Goal: Task Accomplishment & Management: Complete application form

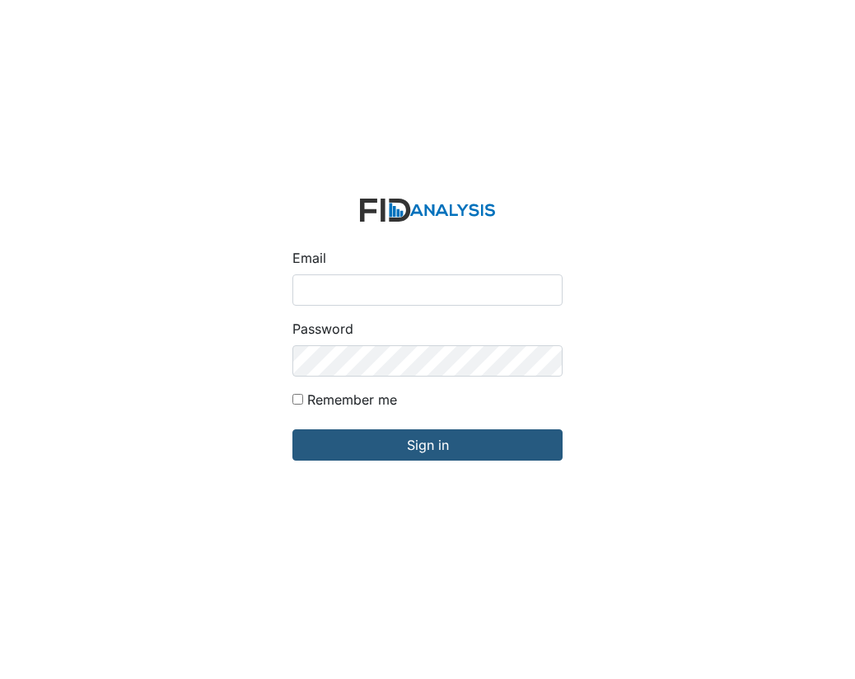
type input "[EMAIL_ADDRESS][DOMAIN_NAME]"
click at [293, 401] on input "Remember me" at bounding box center [298, 399] width 11 height 11
checkbox input "true"
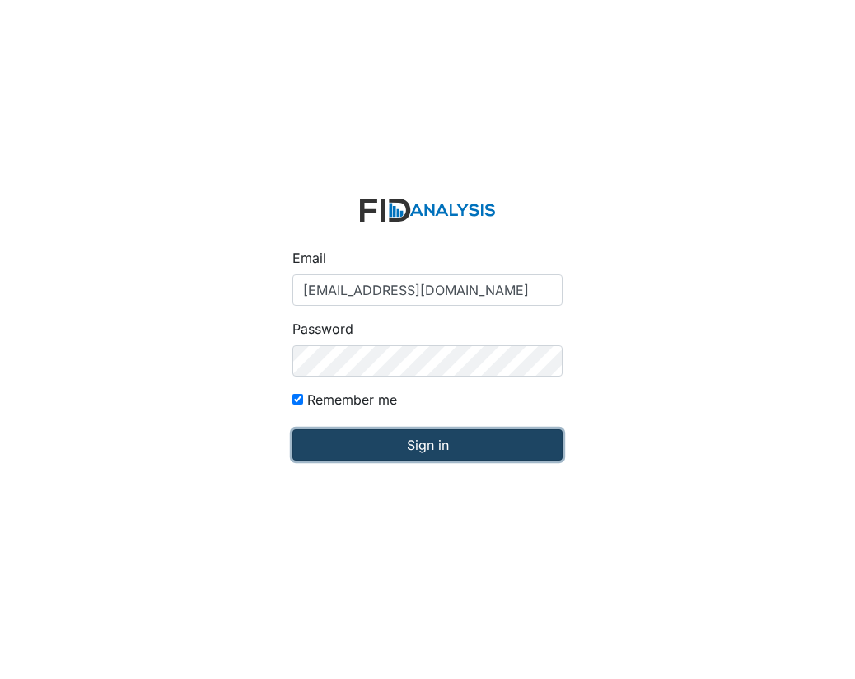
click at [373, 451] on input "Sign in" at bounding box center [428, 444] width 270 height 31
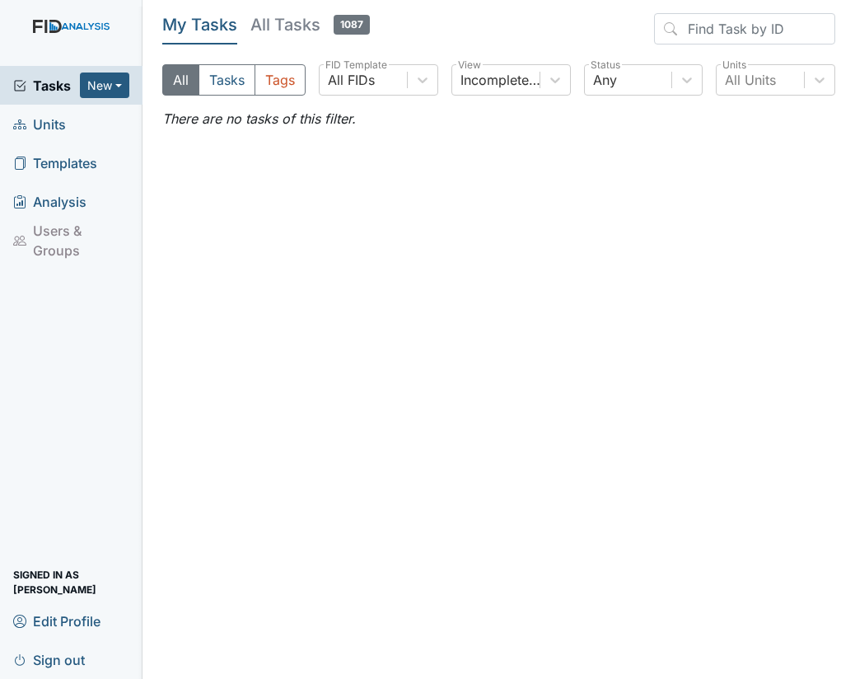
click at [53, 121] on span "Units" at bounding box center [39, 124] width 53 height 26
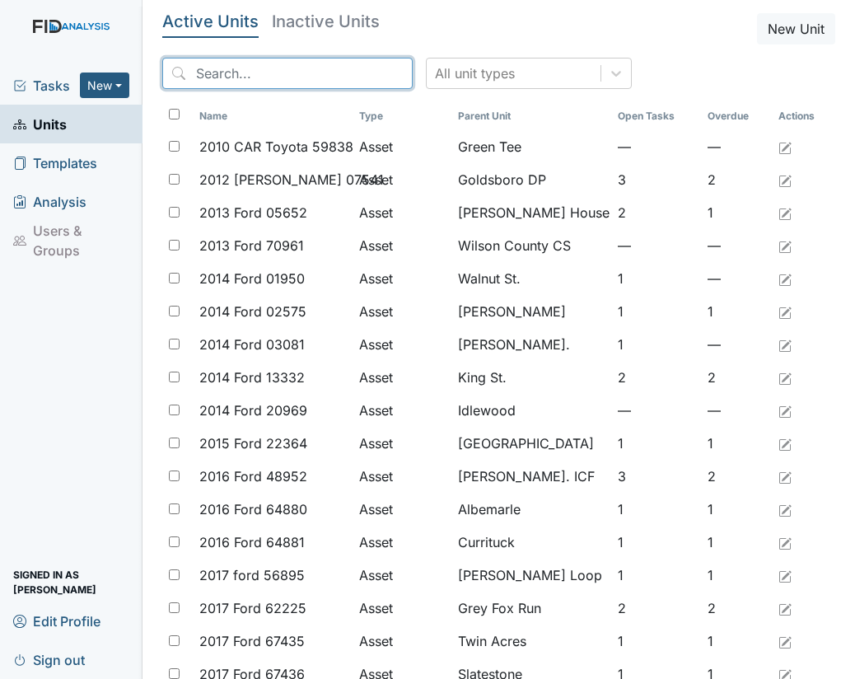
click at [246, 75] on input "search" at bounding box center [287, 73] width 251 height 31
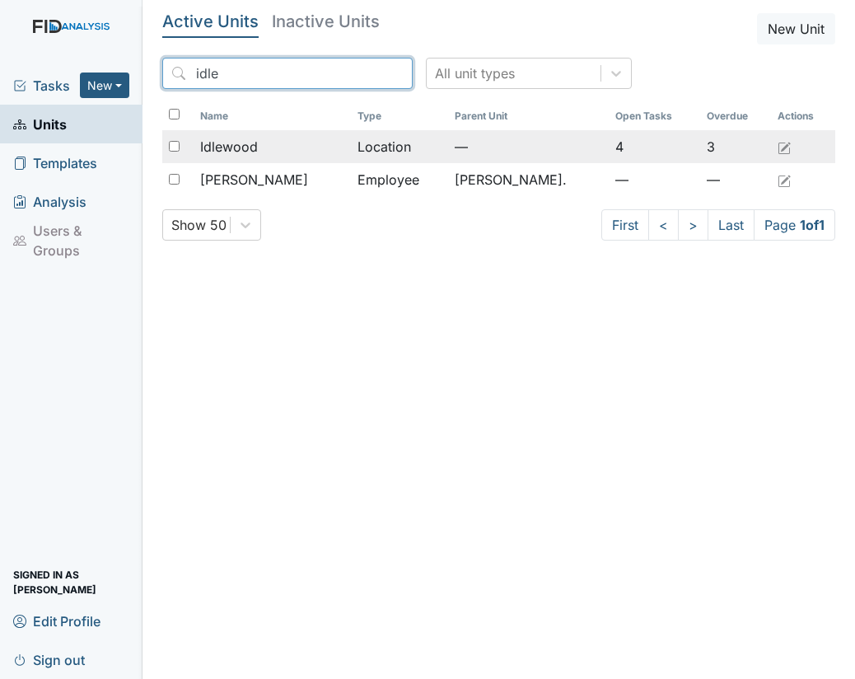
type input "idle"
click at [253, 138] on span "Idlewood" at bounding box center [229, 147] width 58 height 20
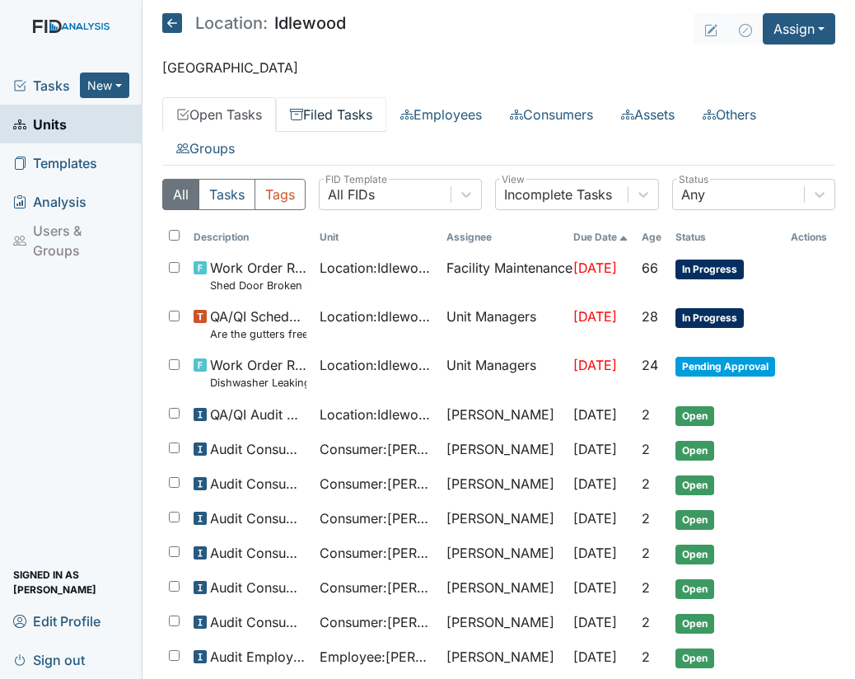
click at [348, 110] on link "Filed Tasks" at bounding box center [331, 114] width 110 height 35
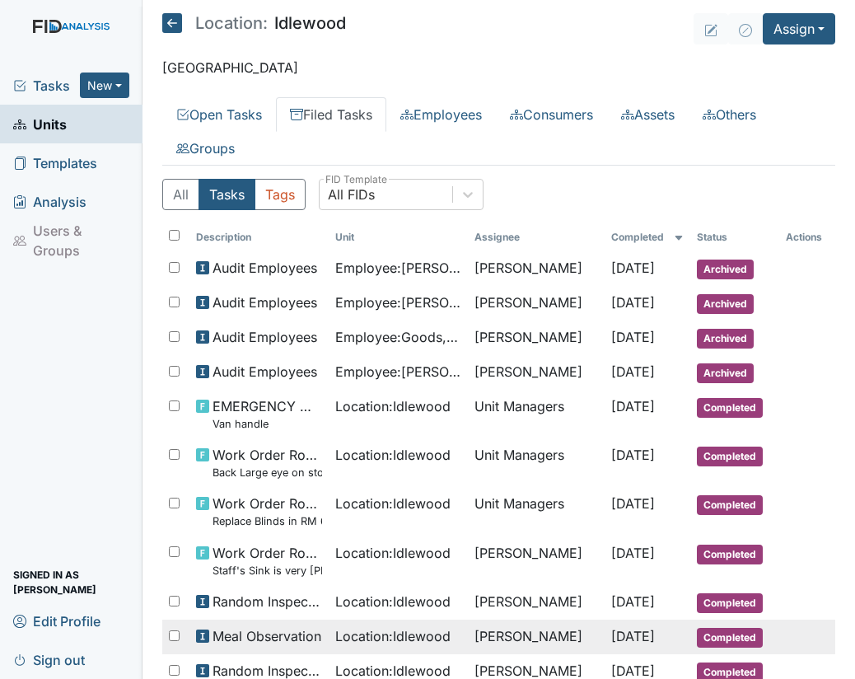
click at [673, 630] on td "Aug 12, 2025" at bounding box center [648, 637] width 86 height 35
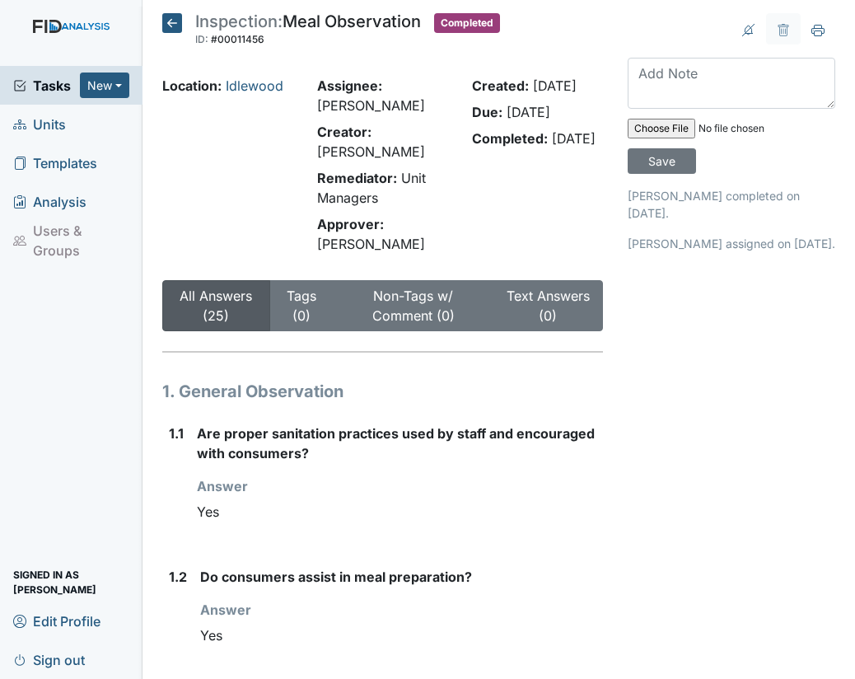
click at [170, 25] on icon at bounding box center [172, 23] width 20 height 20
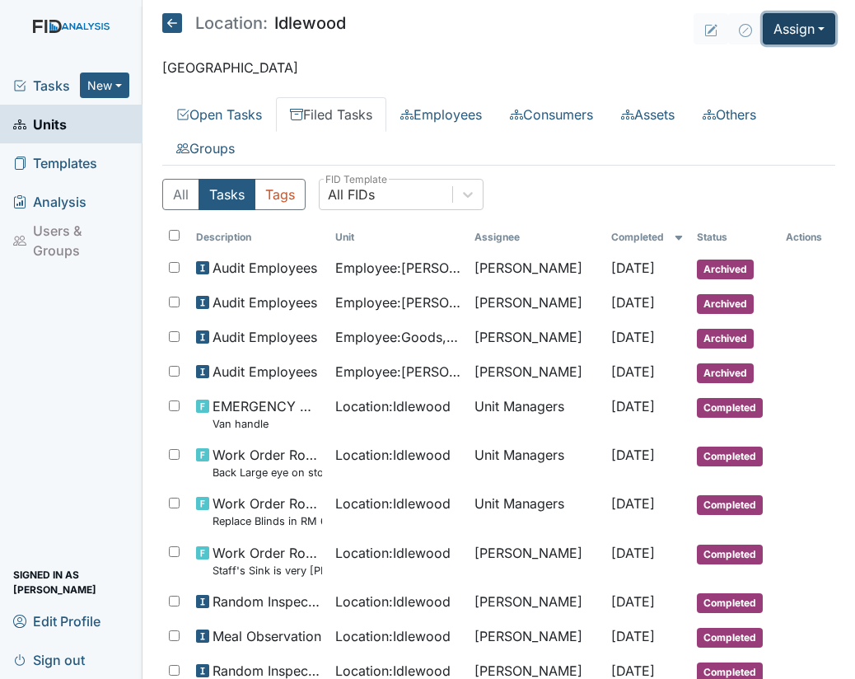
click at [811, 32] on button "Assign" at bounding box center [799, 28] width 73 height 31
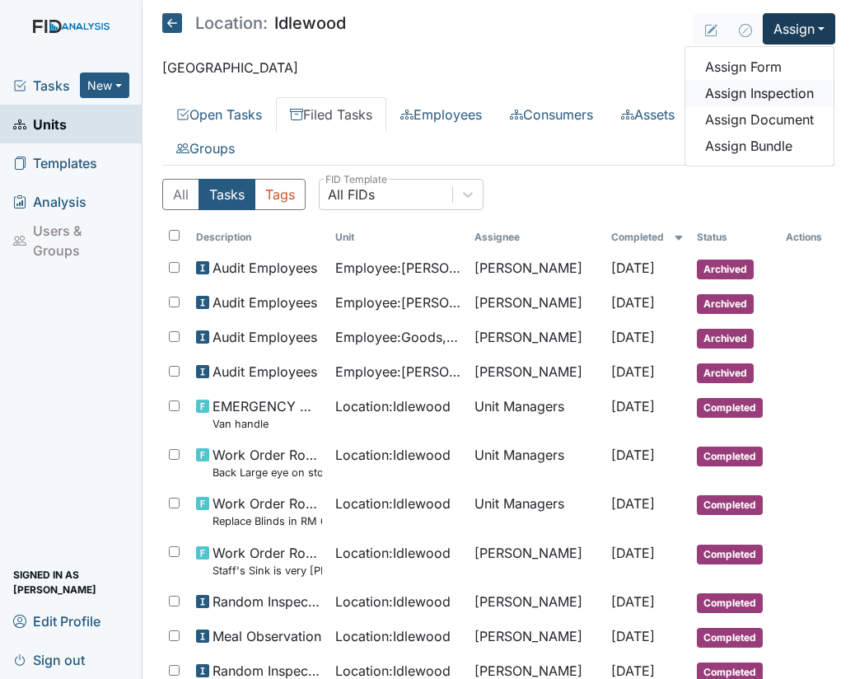
click at [776, 88] on link "Assign Inspection" at bounding box center [760, 93] width 148 height 26
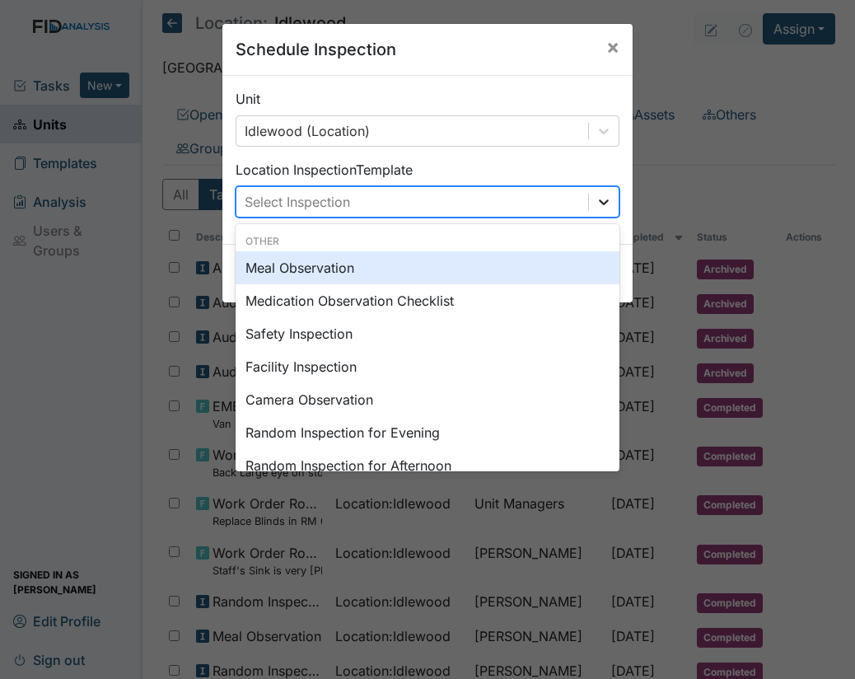
click at [596, 201] on icon at bounding box center [604, 202] width 16 height 16
click at [340, 265] on div "Meal Observation" at bounding box center [428, 267] width 384 height 33
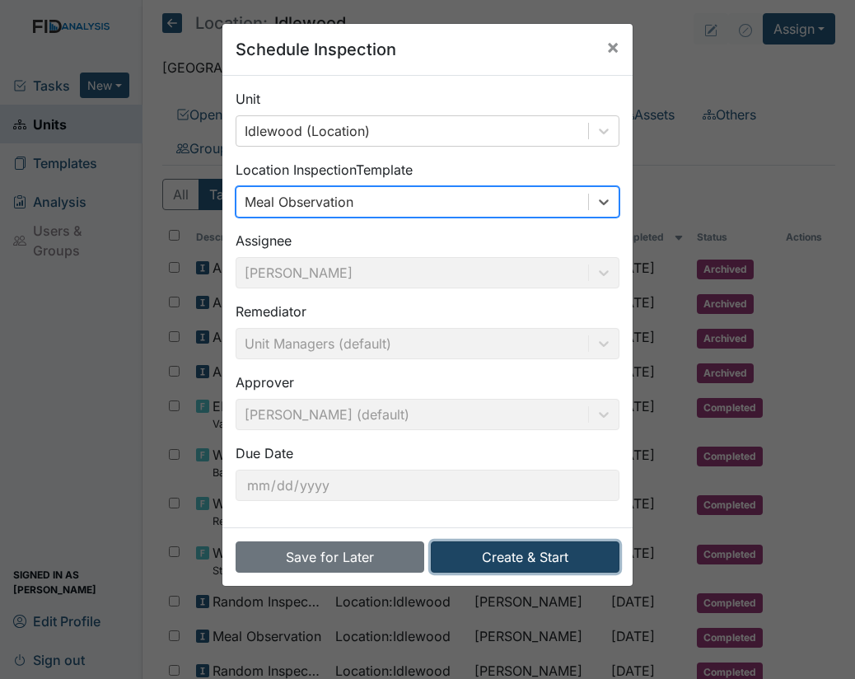
click at [535, 551] on button "Create & Start" at bounding box center [525, 556] width 189 height 31
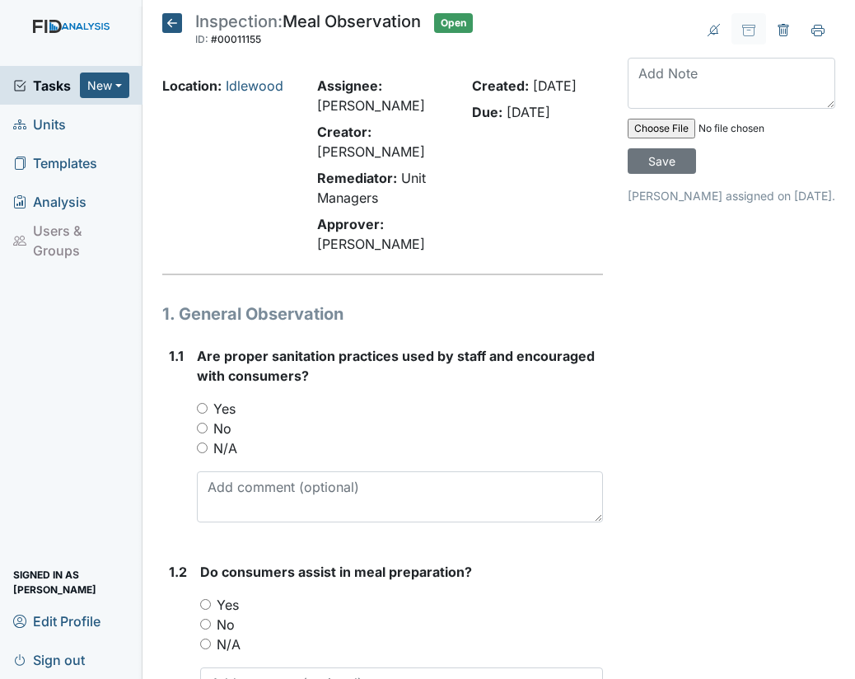
click at [201, 407] on input "Yes" at bounding box center [202, 408] width 11 height 11
radio input "true"
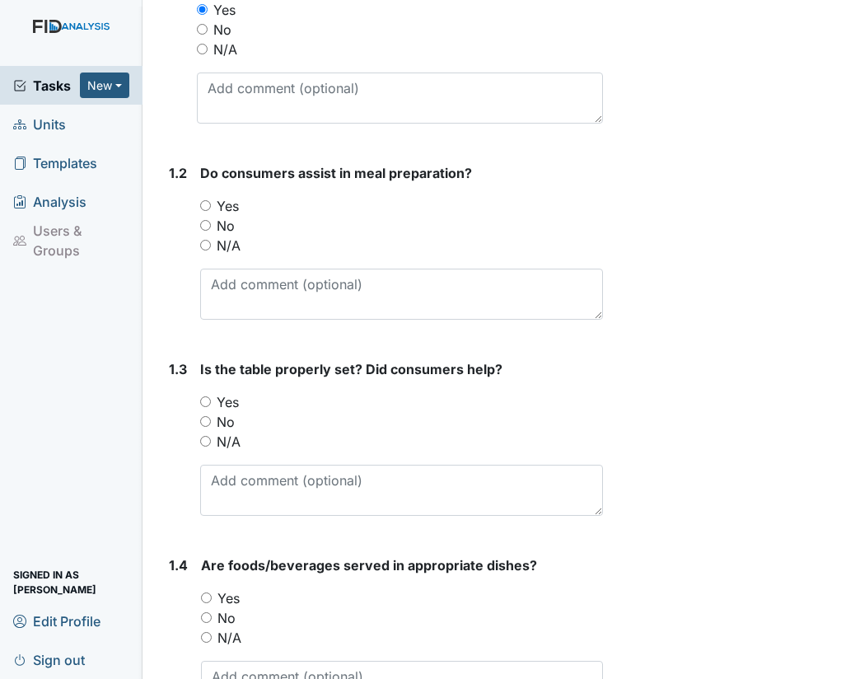
scroll to position [449, 0]
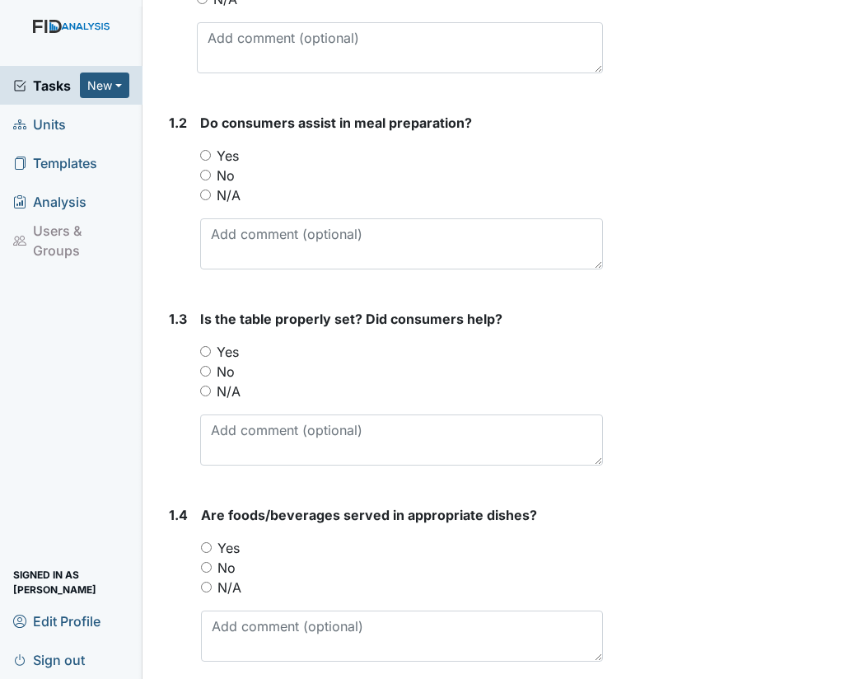
click at [209, 154] on input "Yes" at bounding box center [205, 155] width 11 height 11
radio input "true"
click at [227, 223] on textarea at bounding box center [401, 243] width 403 height 51
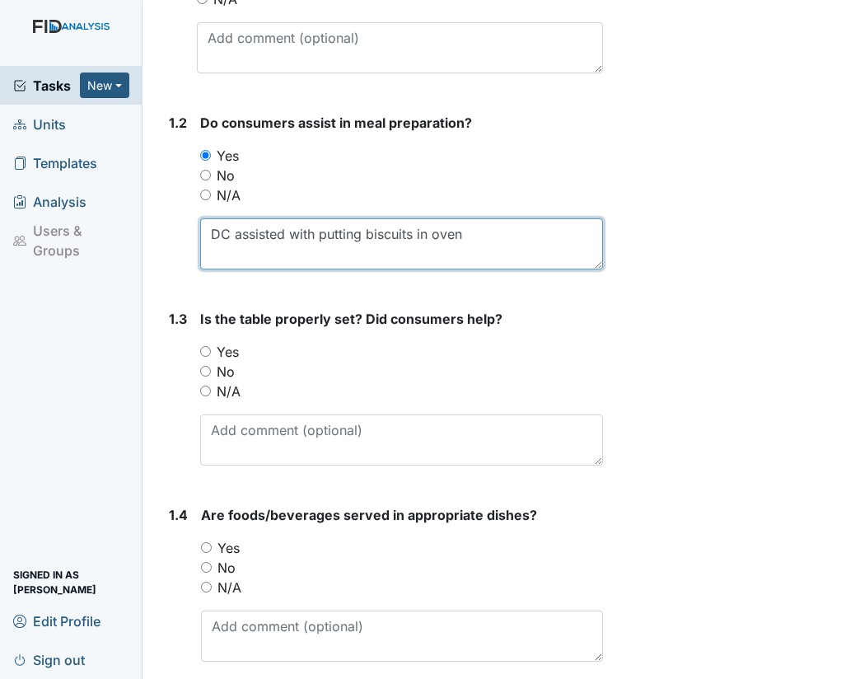
type textarea "DC assisted with putting biscuits in oven"
click at [204, 348] on input "Yes" at bounding box center [205, 351] width 11 height 11
radio input "true"
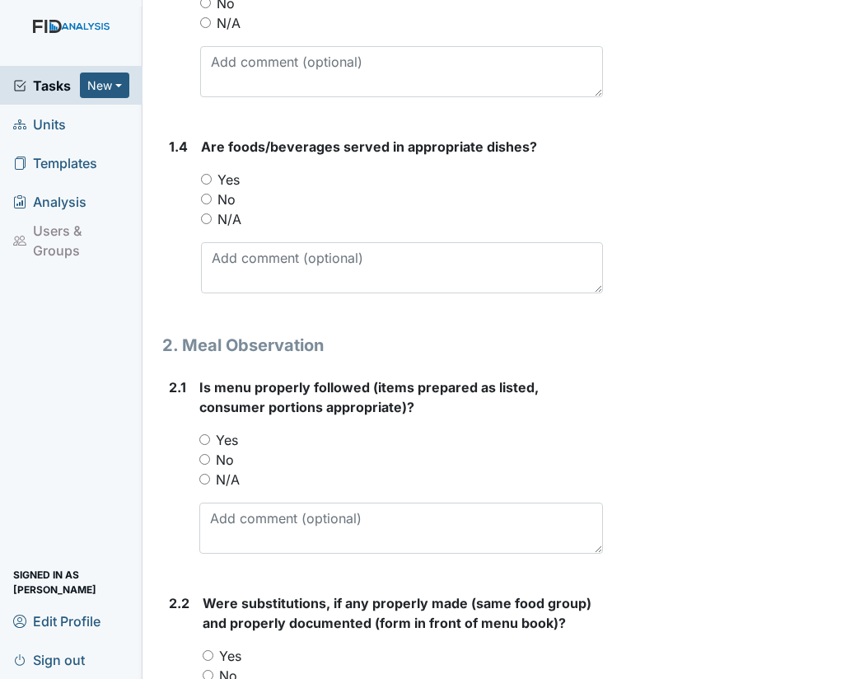
scroll to position [838, 0]
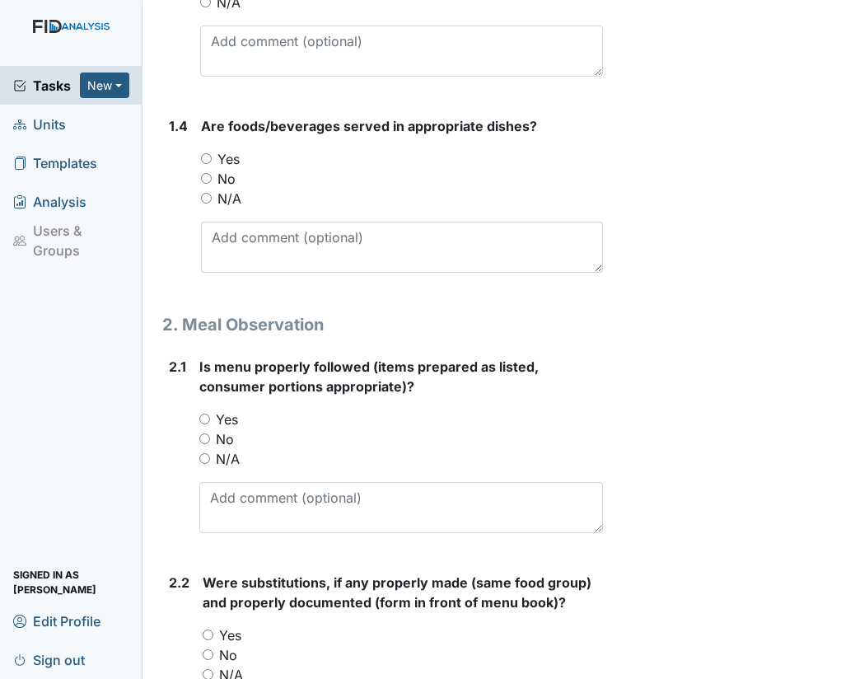
click at [204, 154] on input "Yes" at bounding box center [206, 158] width 11 height 11
radio input "true"
click at [201, 418] on input "Yes" at bounding box center [204, 419] width 11 height 11
radio input "true"
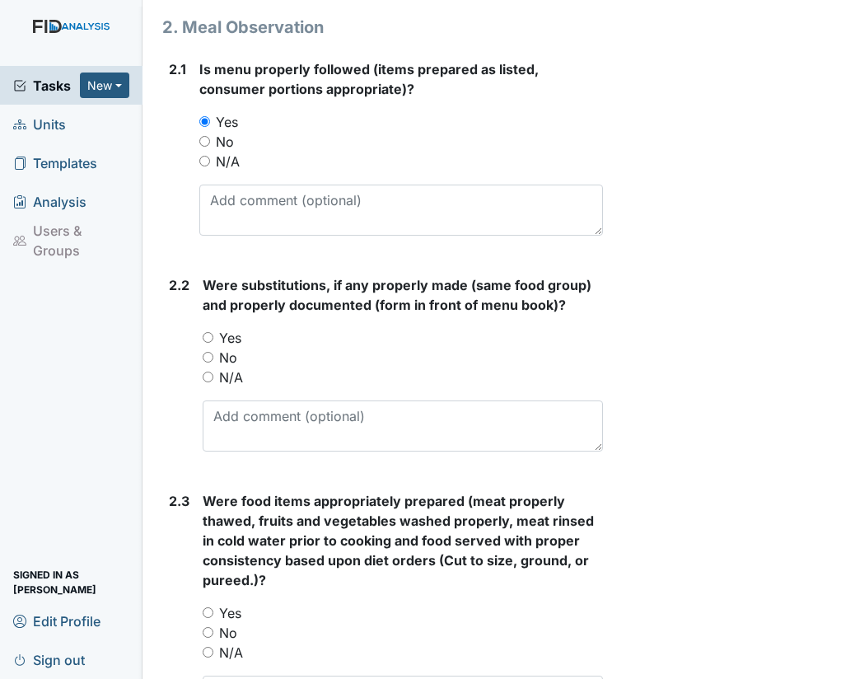
scroll to position [1141, 0]
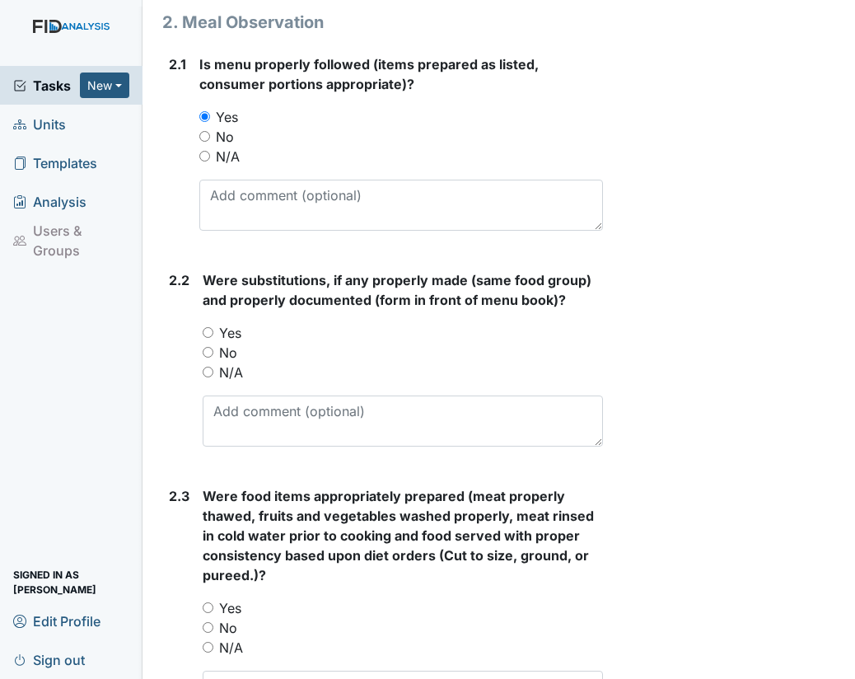
click at [206, 331] on input "Yes" at bounding box center [208, 332] width 11 height 11
radio input "true"
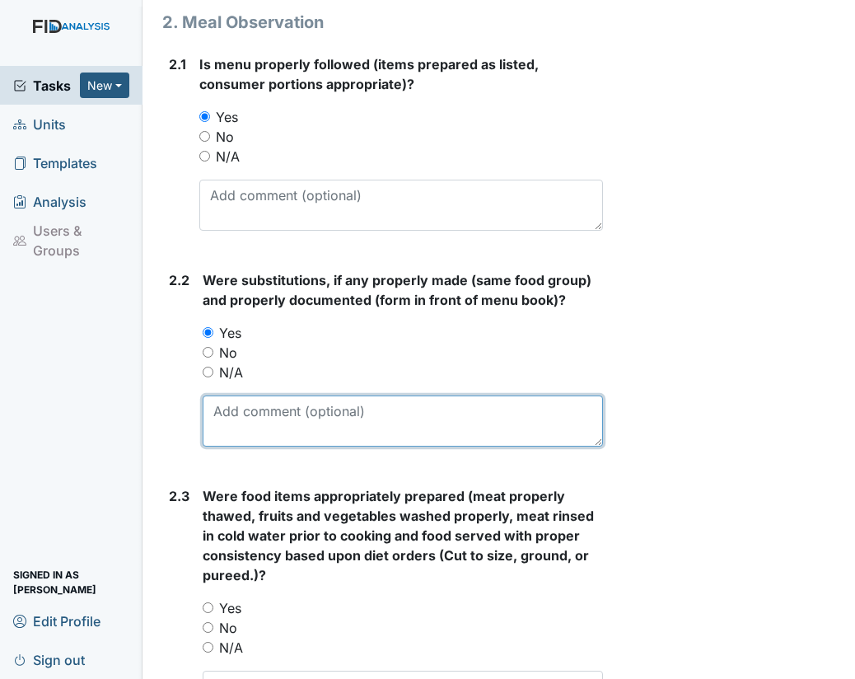
click at [223, 415] on textarea at bounding box center [403, 421] width 401 height 51
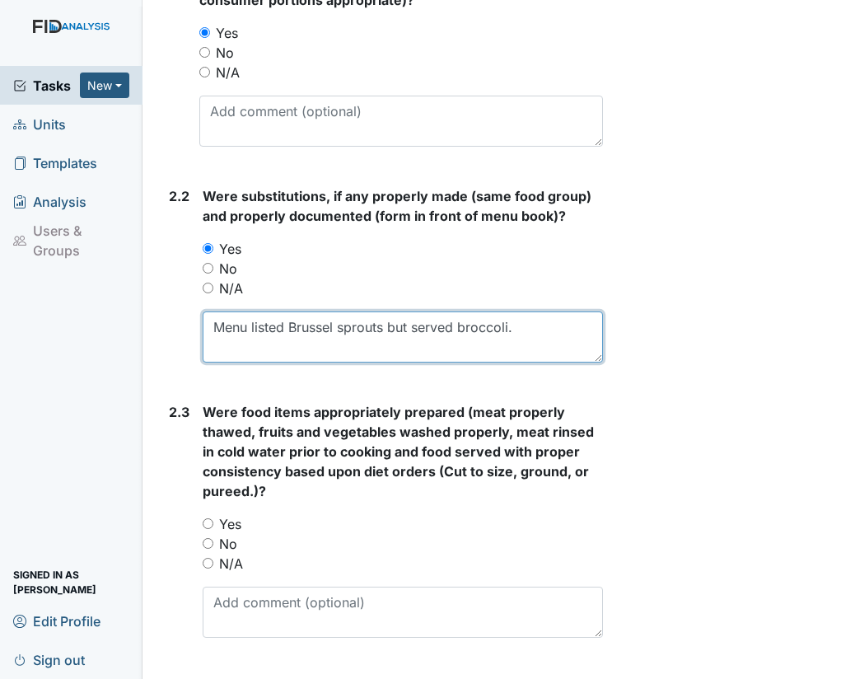
scroll to position [1240, 0]
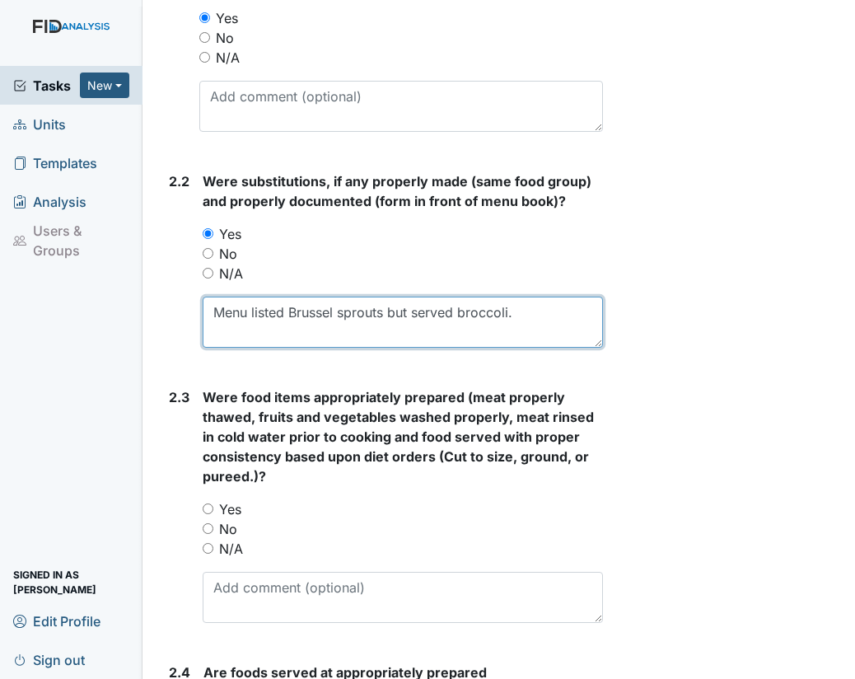
click at [525, 311] on textarea "Menu listed Brussel sprouts but served broccoli." at bounding box center [403, 322] width 401 height 51
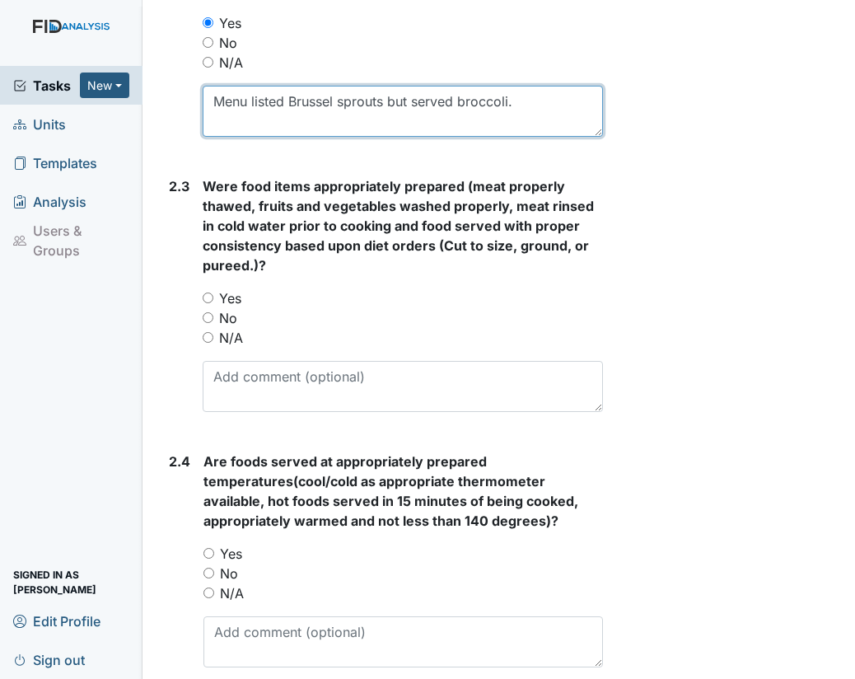
scroll to position [1456, 0]
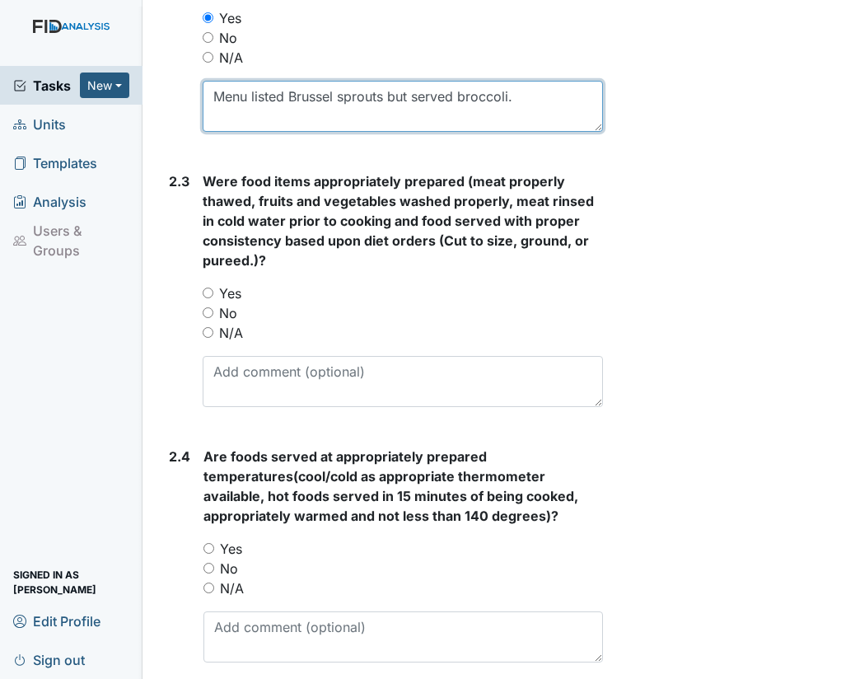
type textarea "Menu listed Brussel sprouts but served broccoli."
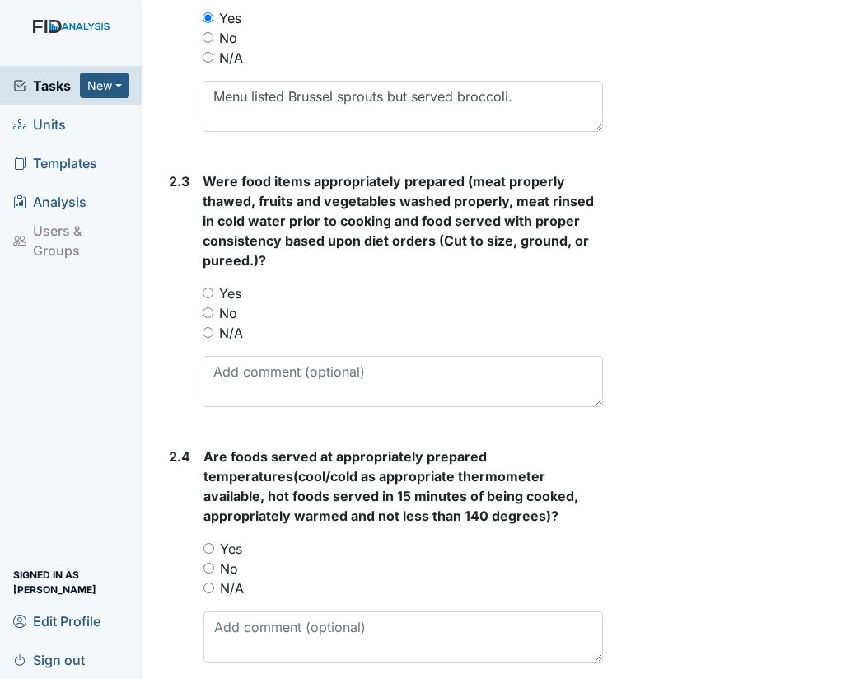
click at [210, 311] on input "No" at bounding box center [208, 312] width 11 height 11
radio input "true"
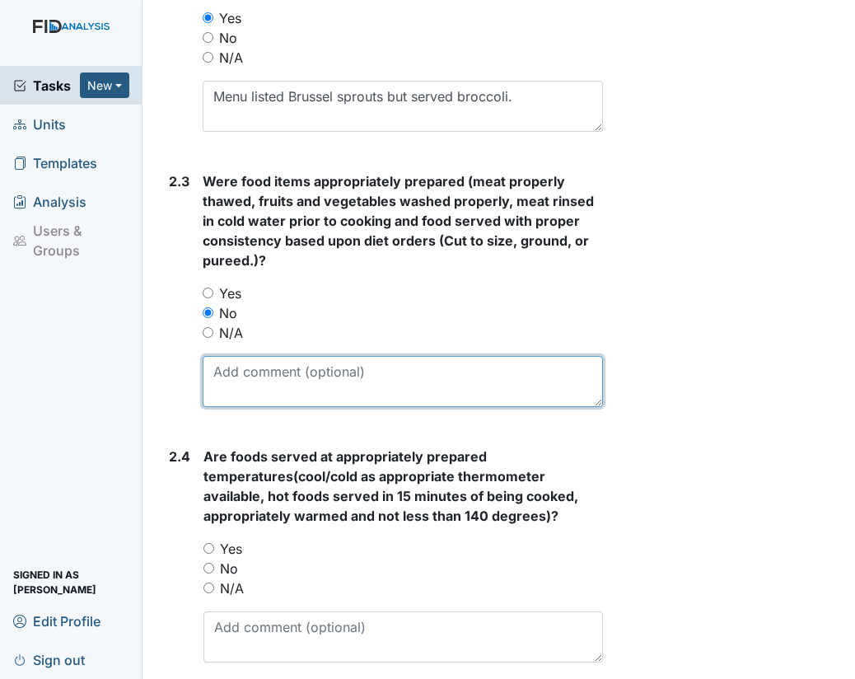
click at [231, 356] on textarea at bounding box center [403, 381] width 401 height 51
click at [504, 367] on textarea "Staff informed to cut JL, MN, RB, and WC food to appropriate size." at bounding box center [403, 381] width 401 height 51
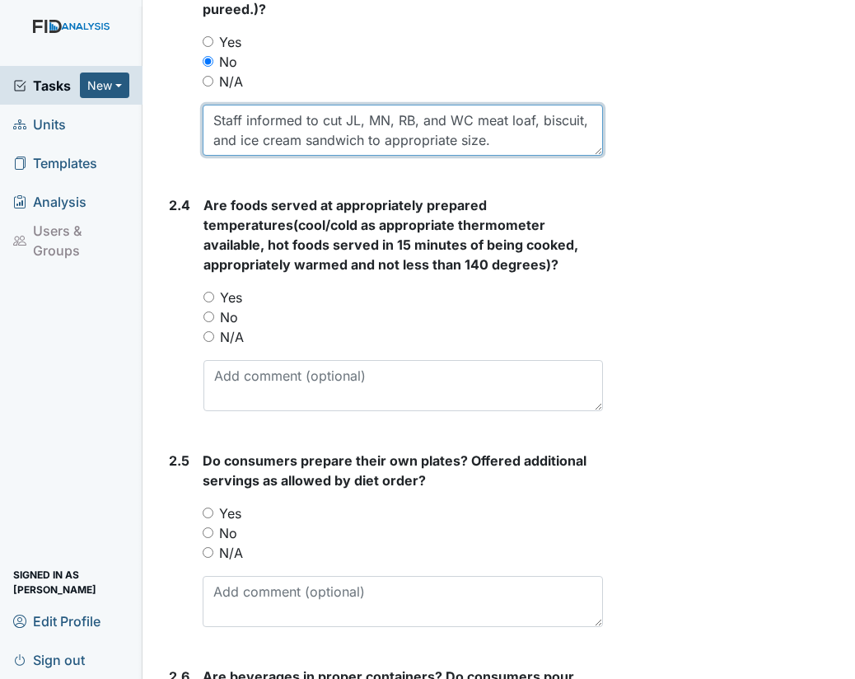
scroll to position [1747, 0]
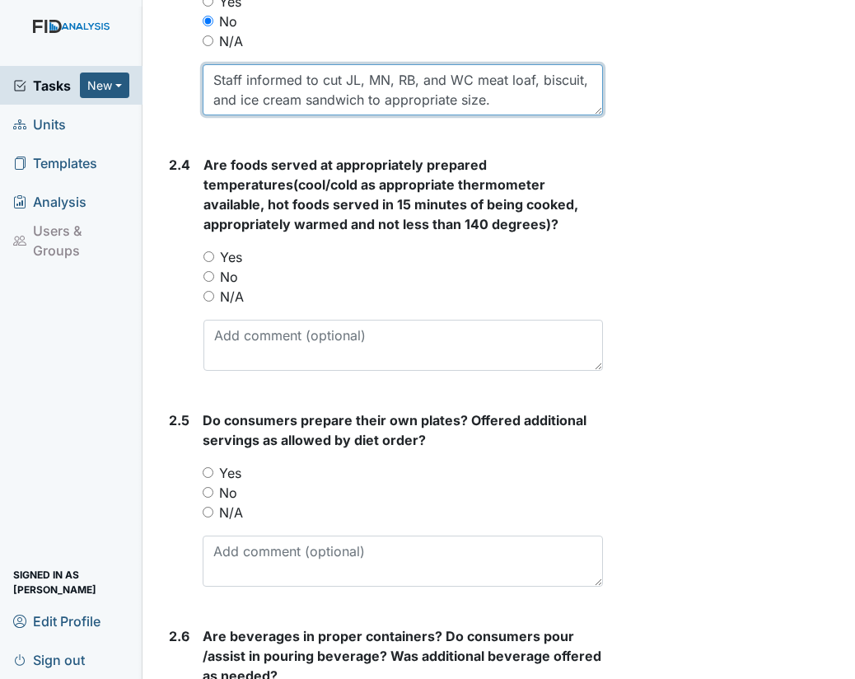
type textarea "Staff informed to cut JL, MN, RB, and WC meat loaf, biscuit, and ice cream sand…"
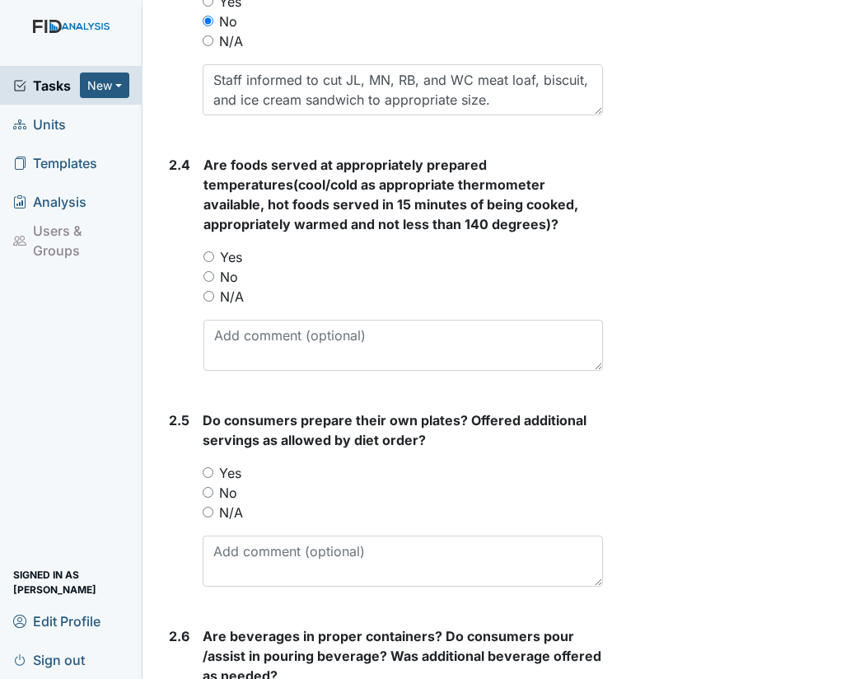
click at [209, 251] on input "Yes" at bounding box center [209, 256] width 11 height 11
radio input "true"
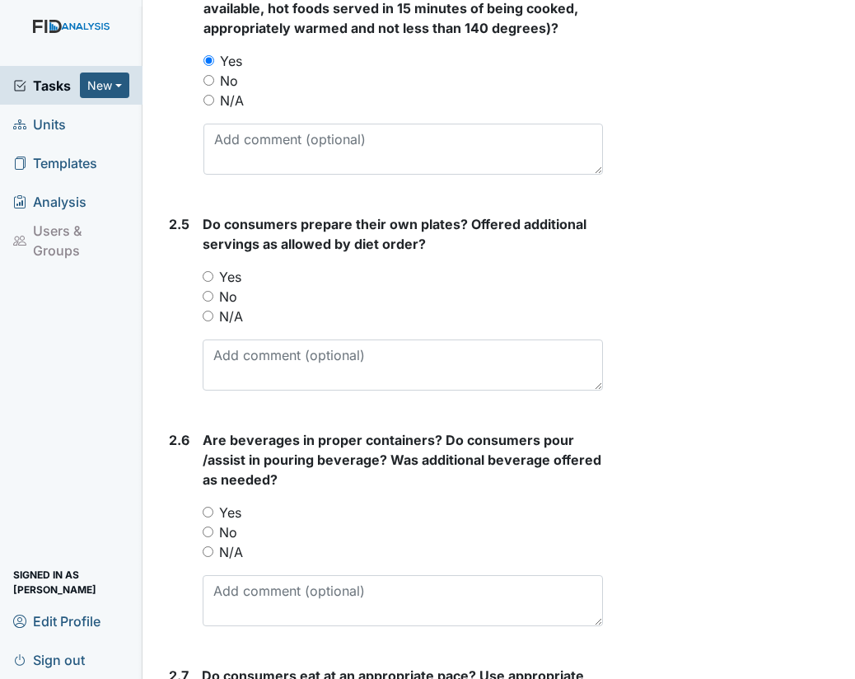
scroll to position [1948, 0]
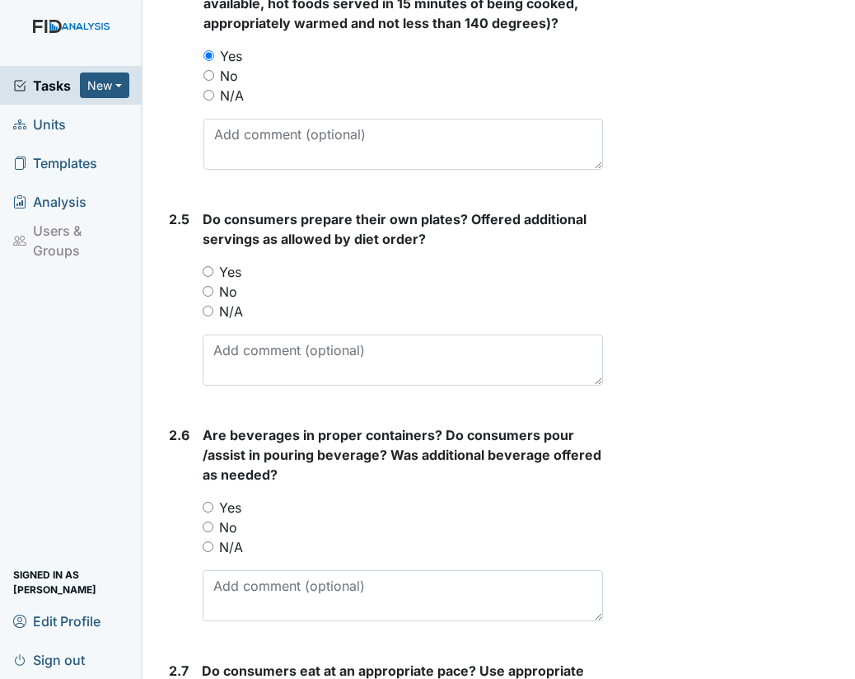
click at [207, 270] on input "Yes" at bounding box center [208, 271] width 11 height 11
radio input "true"
click at [236, 340] on textarea at bounding box center [403, 360] width 401 height 51
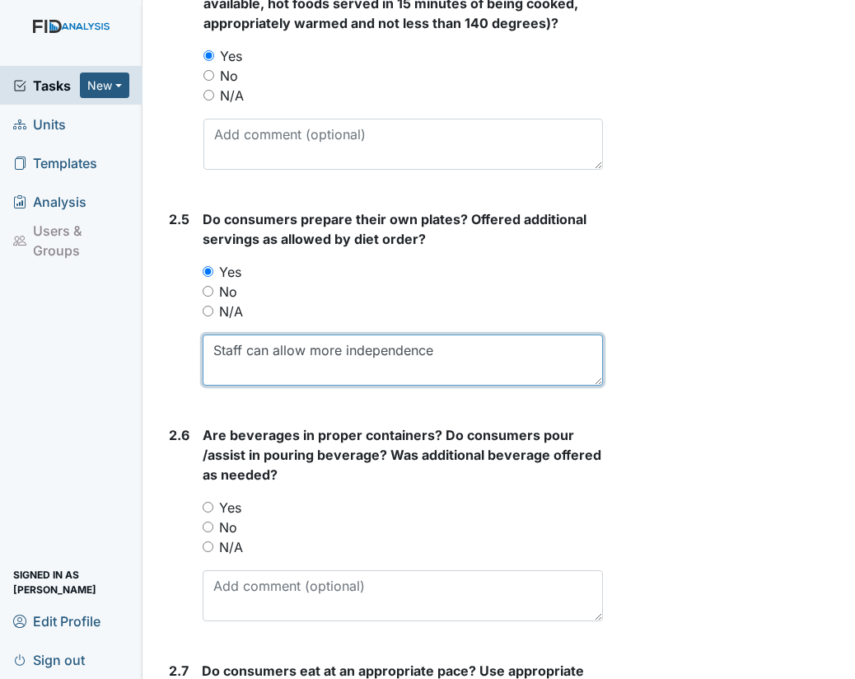
type textarea "Staff can allow more independence"
click at [210, 502] on input "Yes" at bounding box center [208, 507] width 11 height 11
radio input "true"
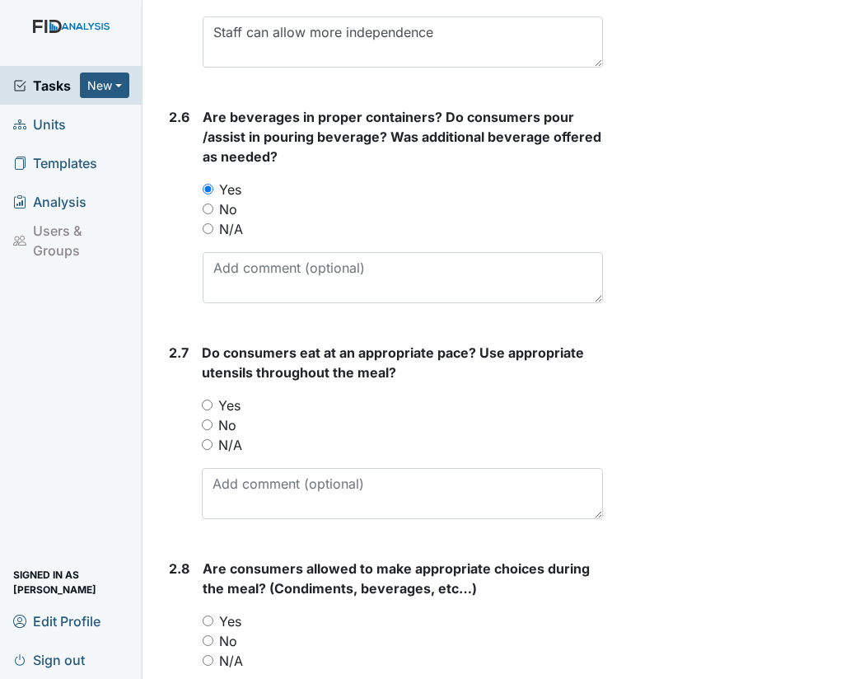
scroll to position [2368, 0]
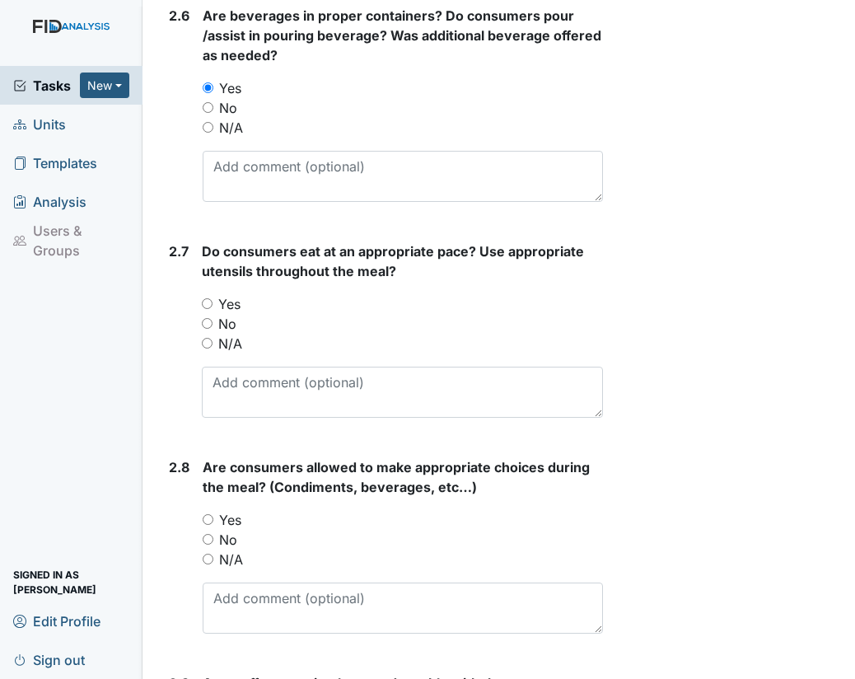
click at [207, 318] on input "No" at bounding box center [207, 323] width 11 height 11
radio input "true"
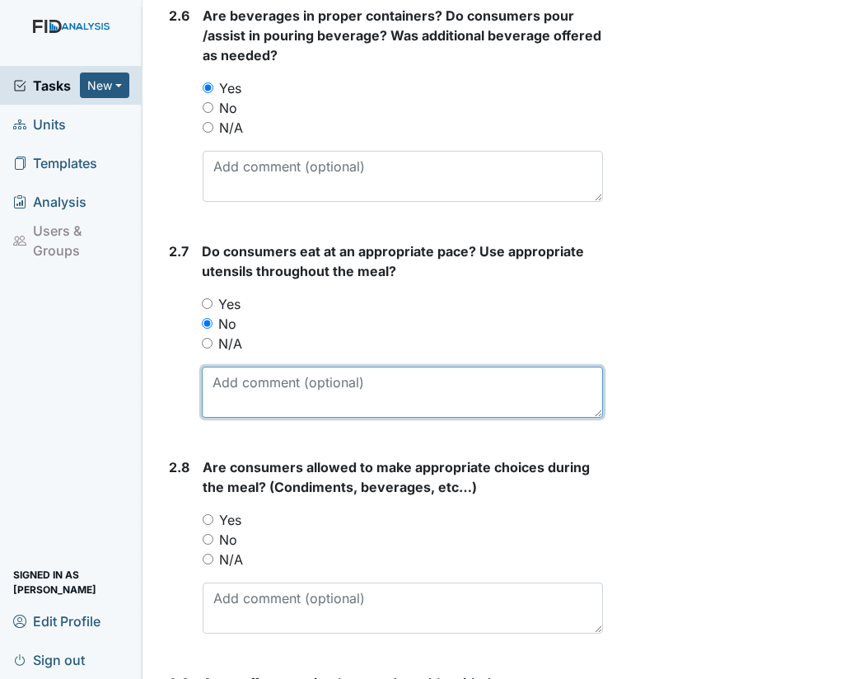
click at [228, 369] on textarea at bounding box center [402, 392] width 401 height 51
type textarea "JL and RB overstuffed mouth throughout meal. Staff needed reminded to redirect …"
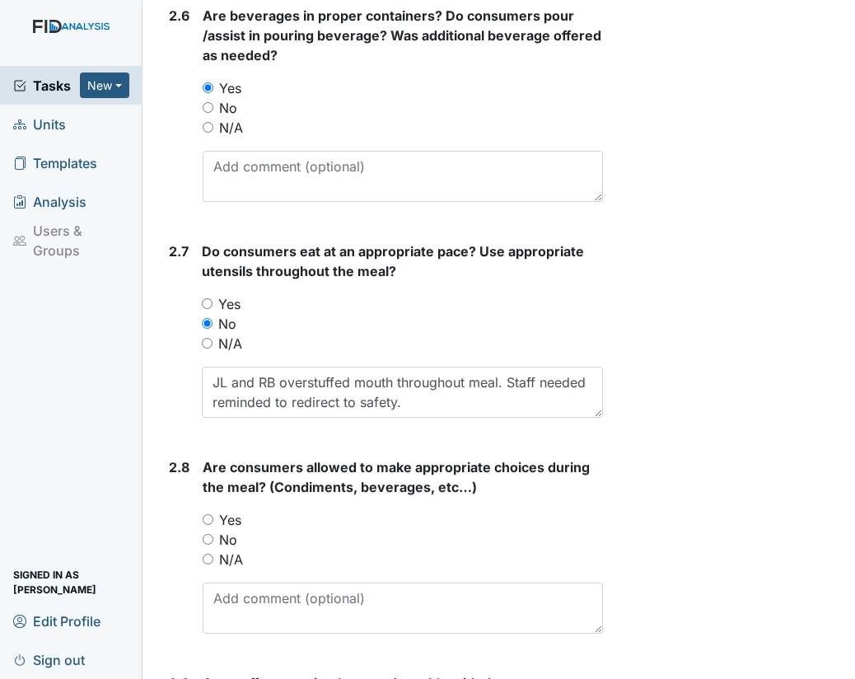
click at [209, 514] on input "Yes" at bounding box center [208, 519] width 11 height 11
radio input "true"
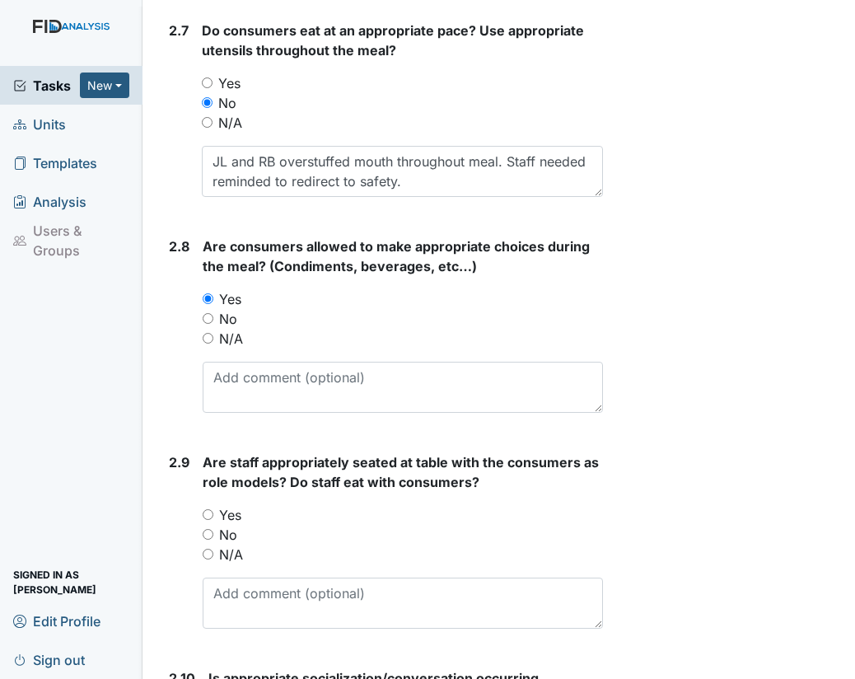
scroll to position [2650, 0]
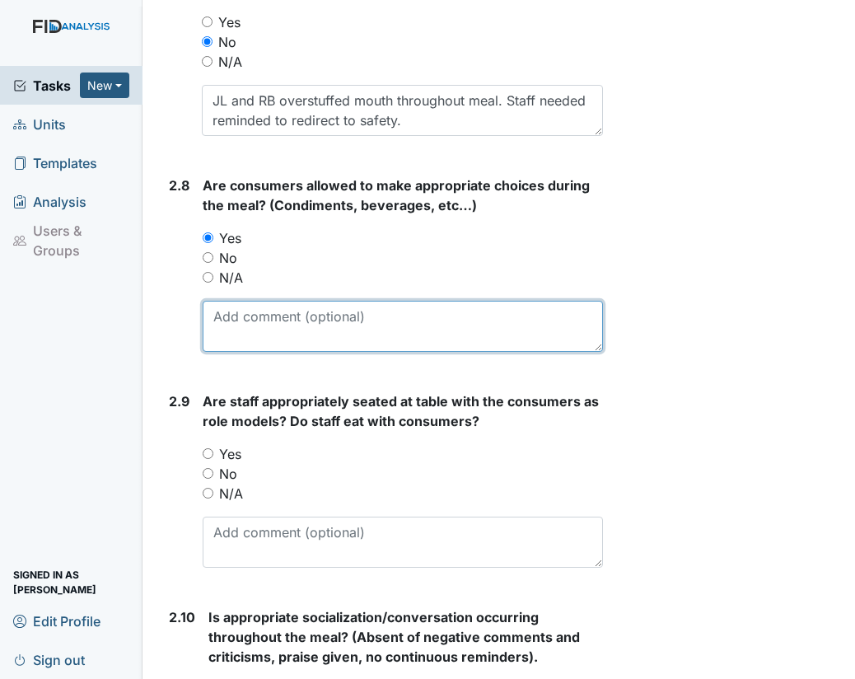
click at [244, 315] on textarea at bounding box center [403, 326] width 401 height 51
type textarea "No S&P nor listed margarine on table"
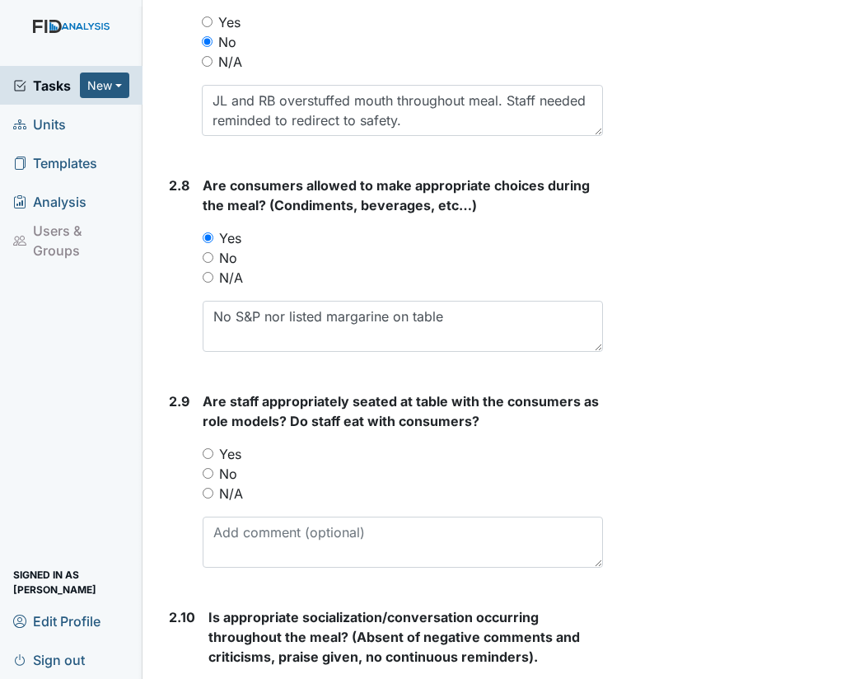
click at [209, 468] on input "No" at bounding box center [208, 473] width 11 height 11
radio input "true"
click at [251, 530] on textarea at bounding box center [403, 542] width 401 height 51
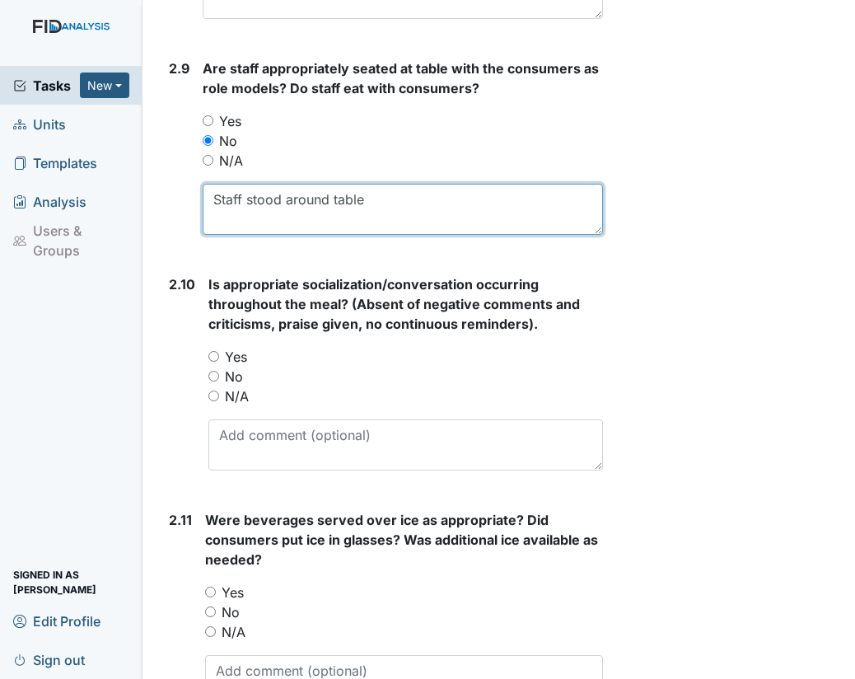
scroll to position [3044, 0]
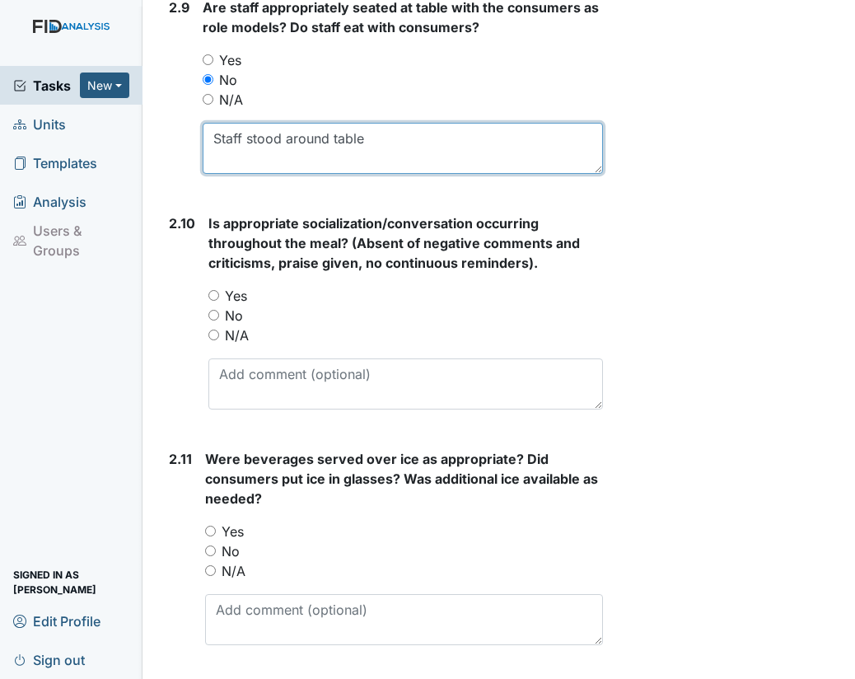
type textarea "Staff stood around table"
click at [215, 310] on input "No" at bounding box center [214, 315] width 11 height 11
radio input "true"
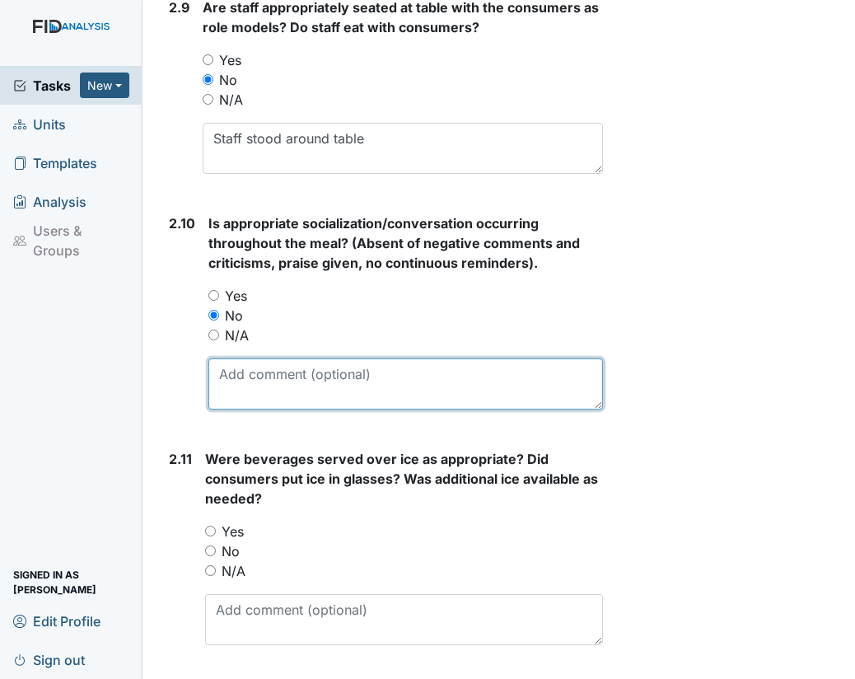
click at [241, 359] on textarea at bounding box center [406, 384] width 395 height 51
type textarea "Continuous reminders needed"
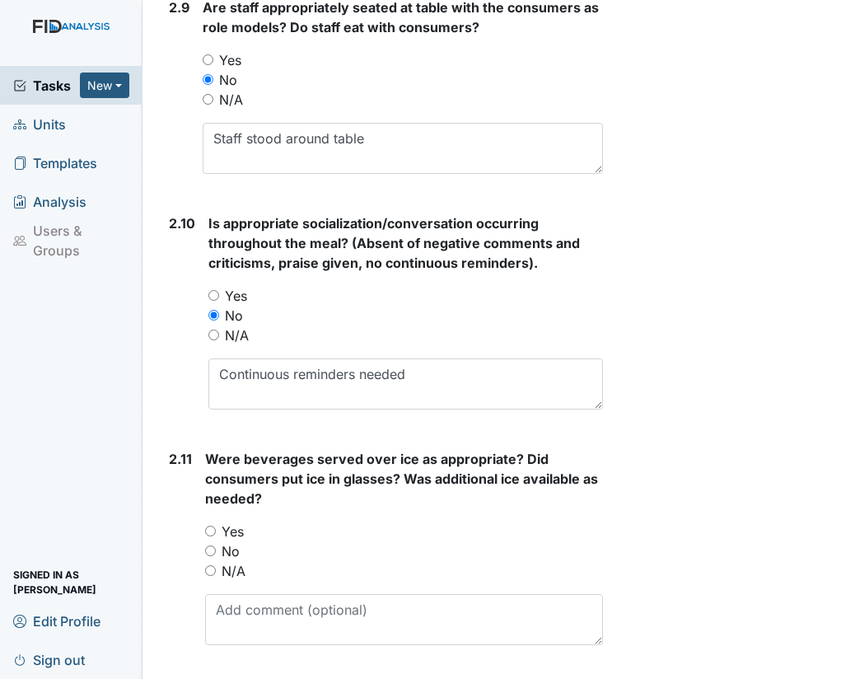
click at [213, 546] on input "No" at bounding box center [210, 551] width 11 height 11
radio input "true"
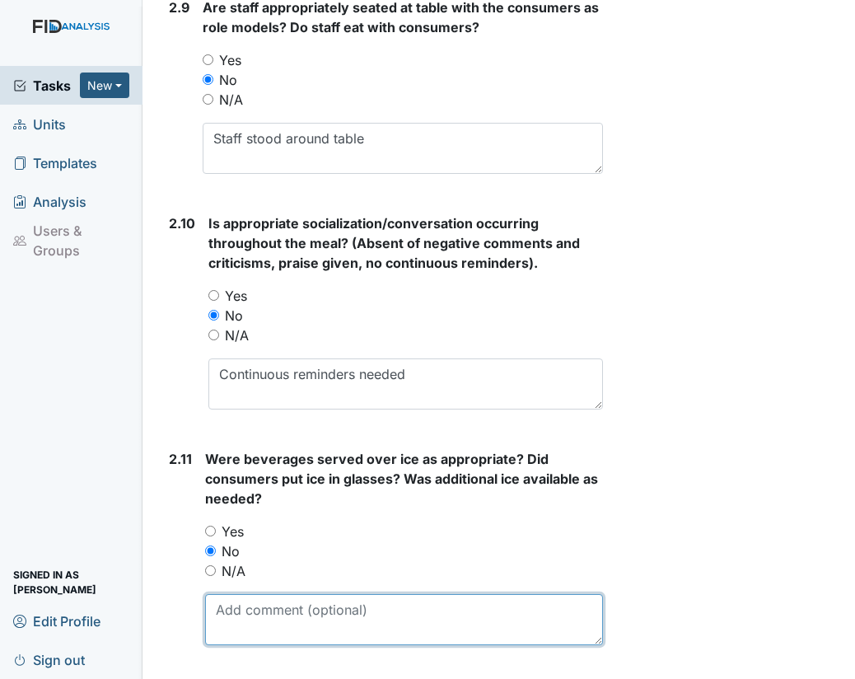
click at [239, 595] on textarea at bounding box center [404, 619] width 398 height 51
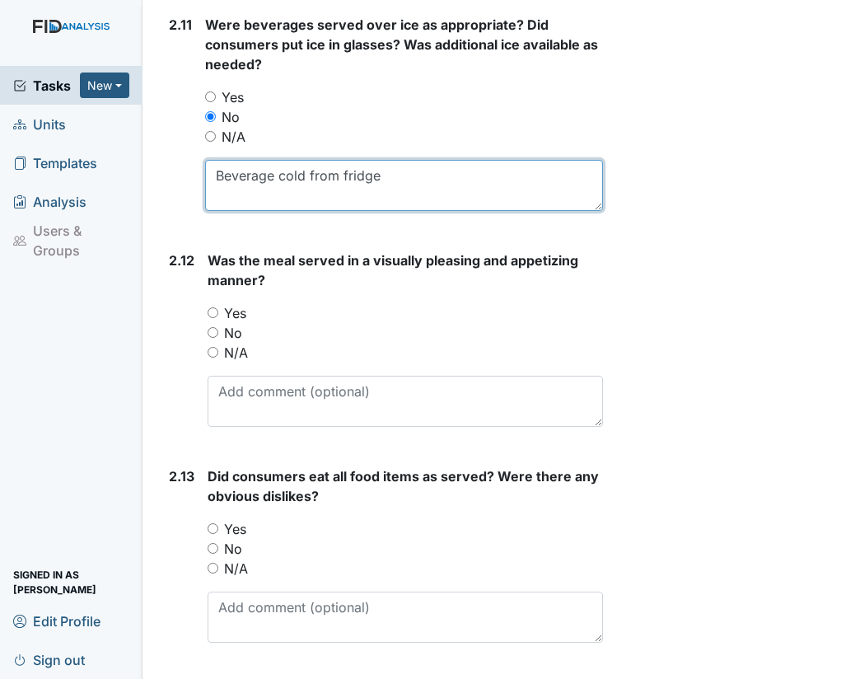
scroll to position [3534, 0]
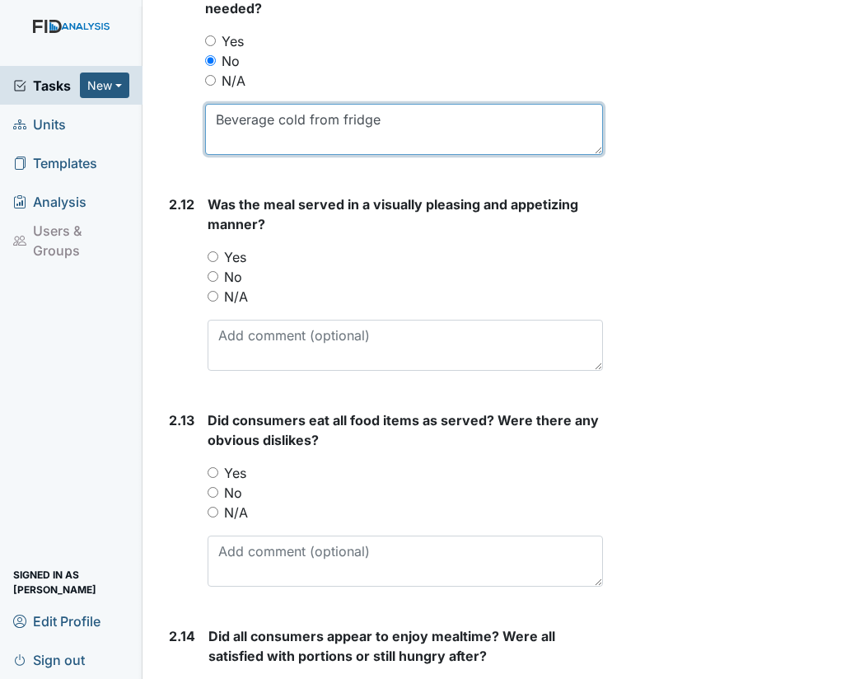
type textarea "Beverage cold from fridge"
click at [211, 35] on input "Yes" at bounding box center [210, 40] width 11 height 11
radio input "true"
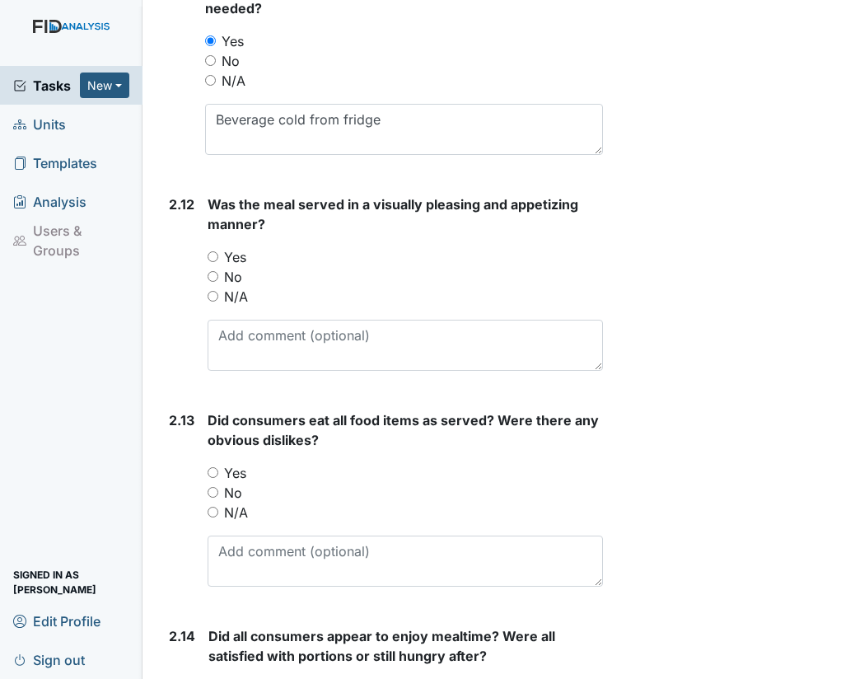
click at [211, 251] on input "Yes" at bounding box center [213, 256] width 11 height 11
radio input "true"
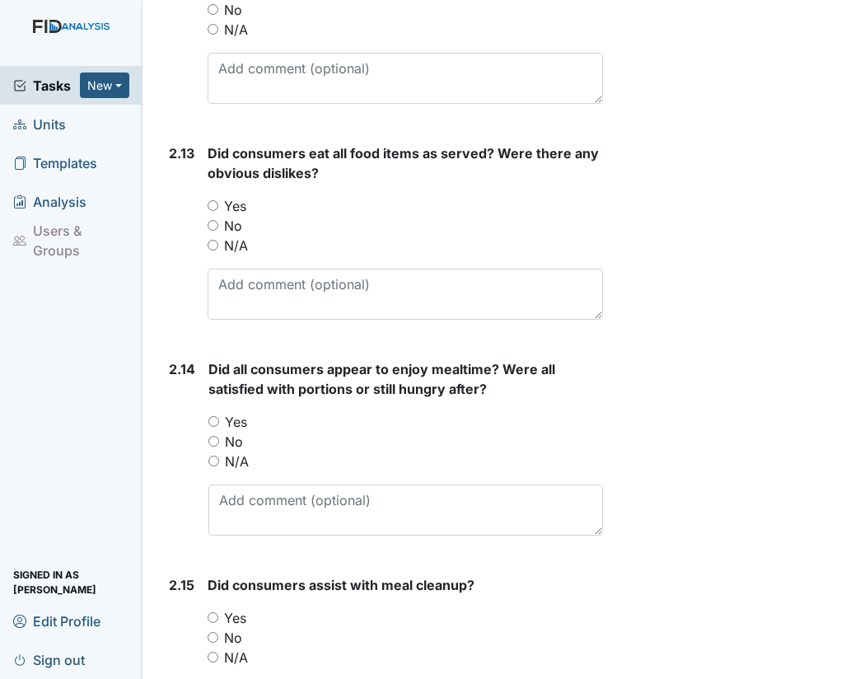
scroll to position [3821, 0]
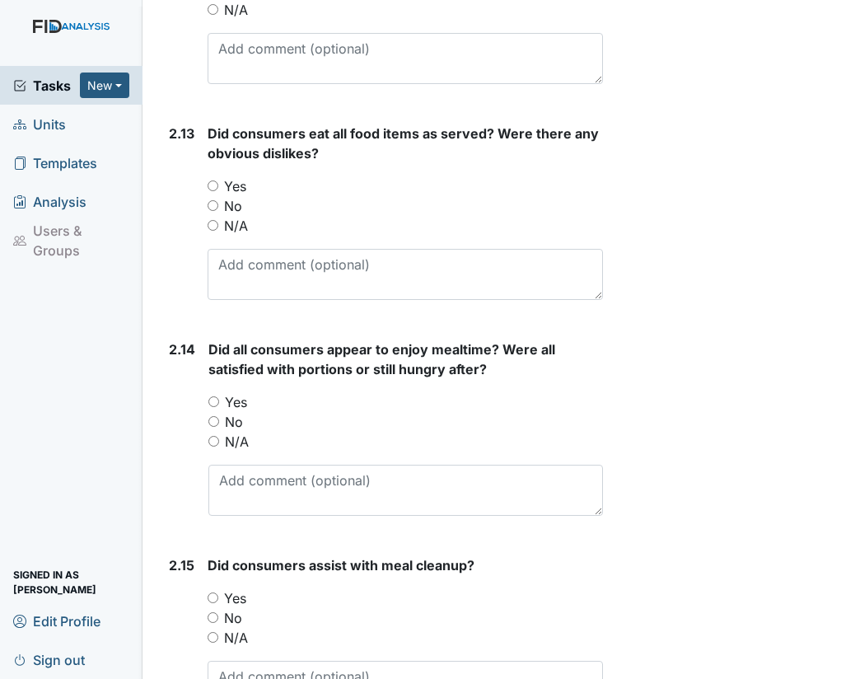
click at [213, 200] on input "No" at bounding box center [213, 205] width 11 height 11
radio input "true"
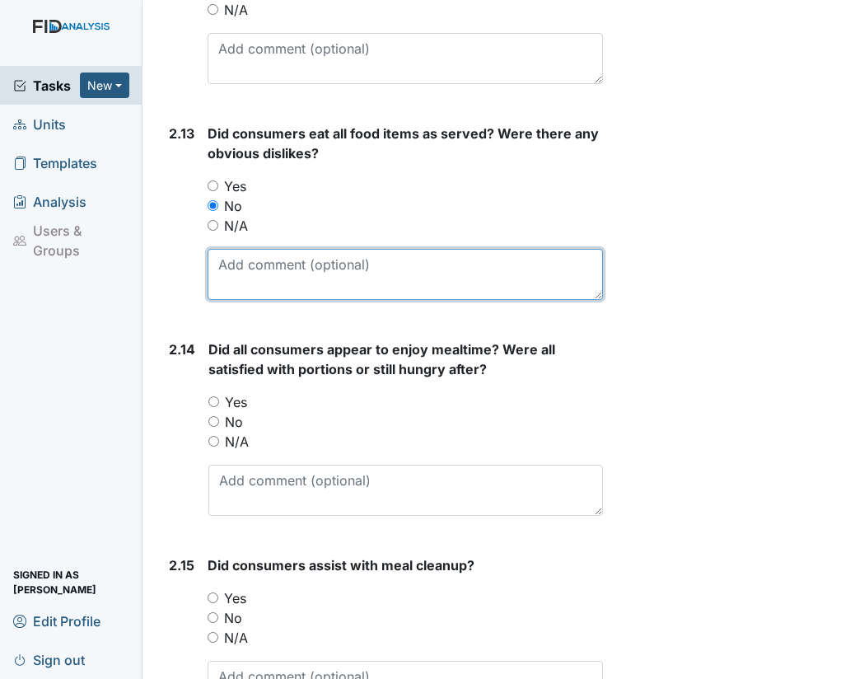
click at [248, 249] on textarea at bounding box center [406, 274] width 396 height 51
type textarea "JL and RB not offered appropriate sub for broccoli refusal. Later offered fruit…"
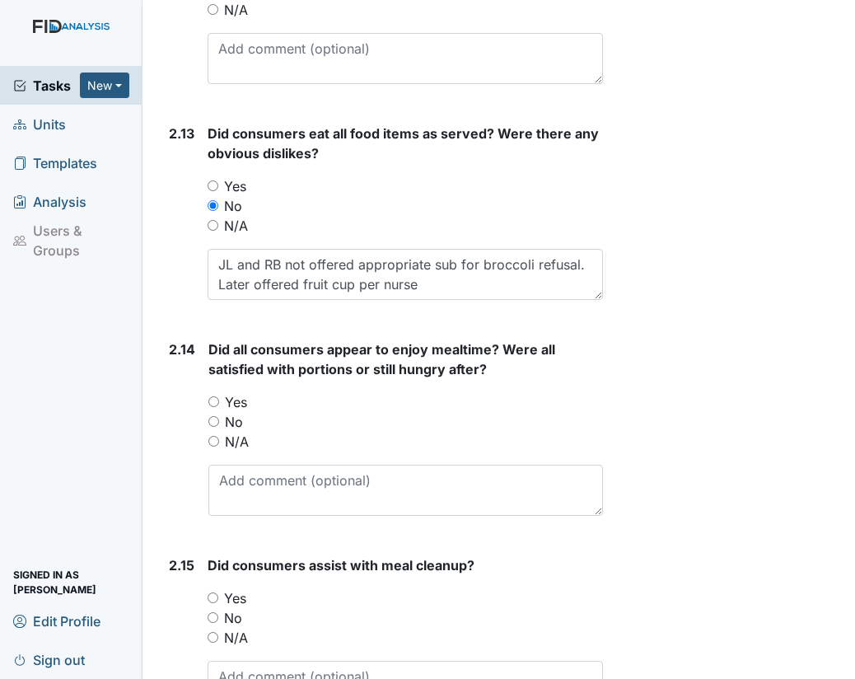
click at [211, 416] on input "No" at bounding box center [214, 421] width 11 height 11
radio input "true"
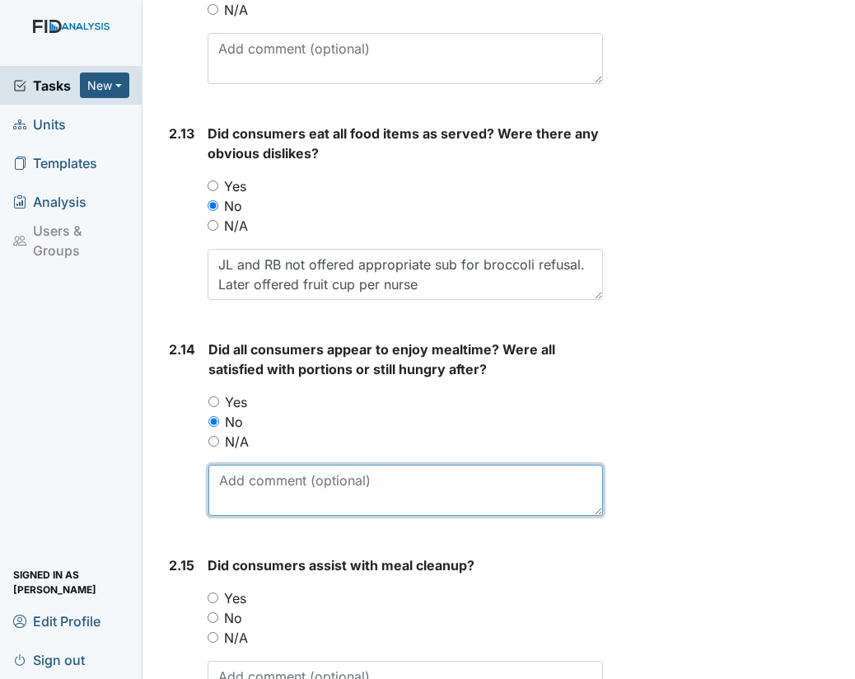
click at [250, 469] on textarea at bounding box center [406, 490] width 395 height 51
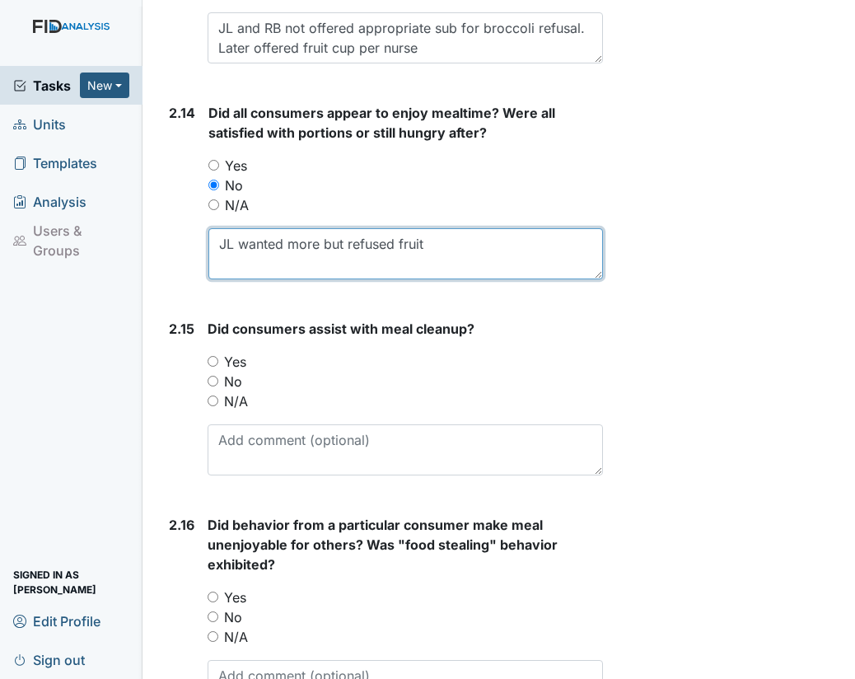
scroll to position [4088, 0]
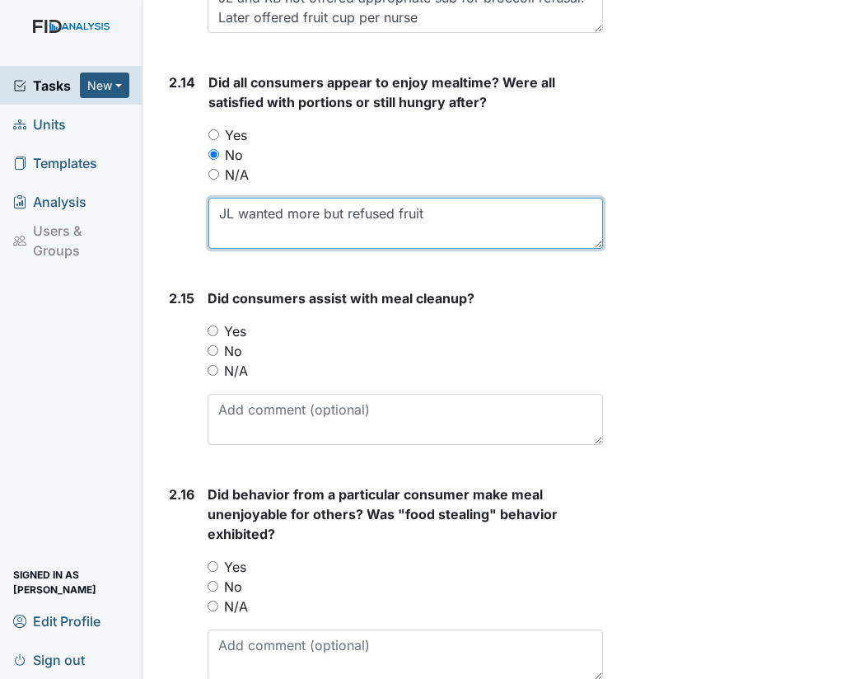
type textarea "JL wanted more but refused fruit"
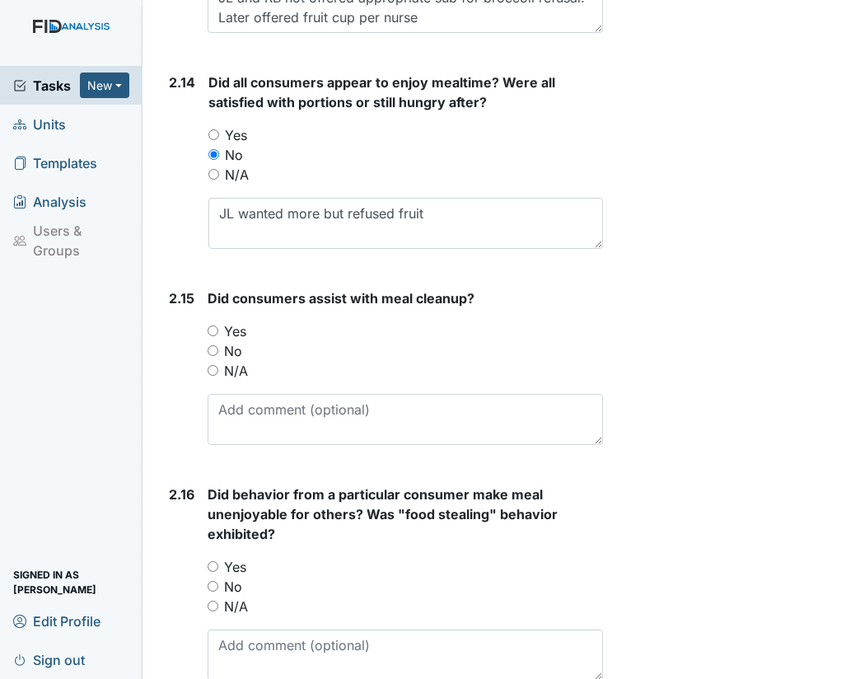
click at [211, 326] on input "Yes" at bounding box center [213, 331] width 11 height 11
radio input "true"
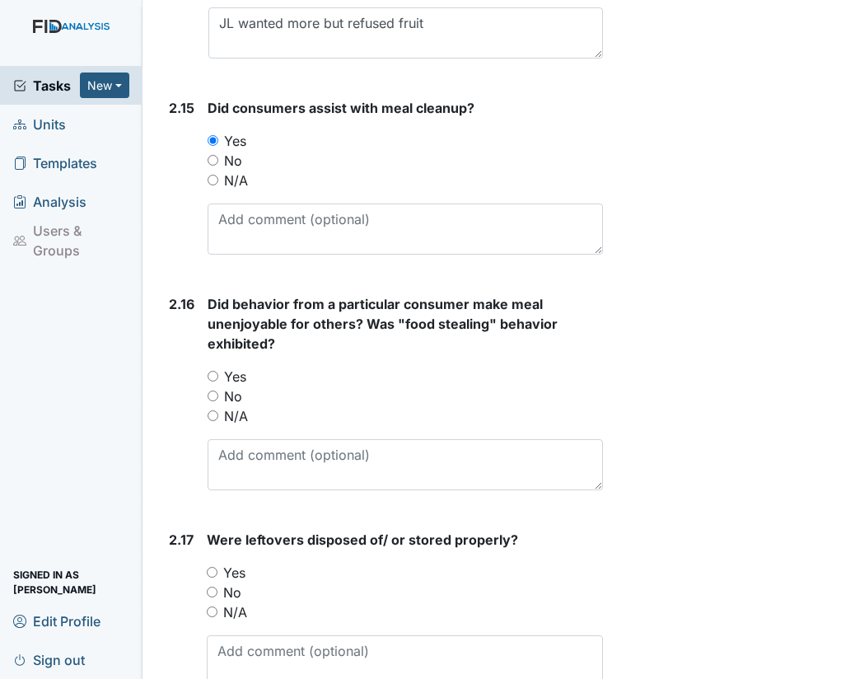
scroll to position [4324, 0]
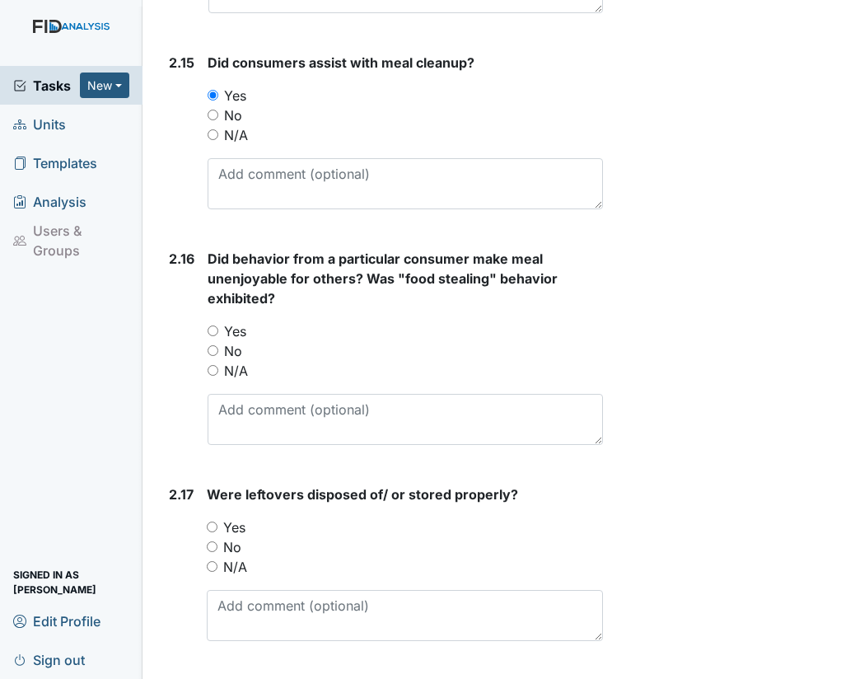
click at [214, 345] on input "No" at bounding box center [213, 350] width 11 height 11
radio input "true"
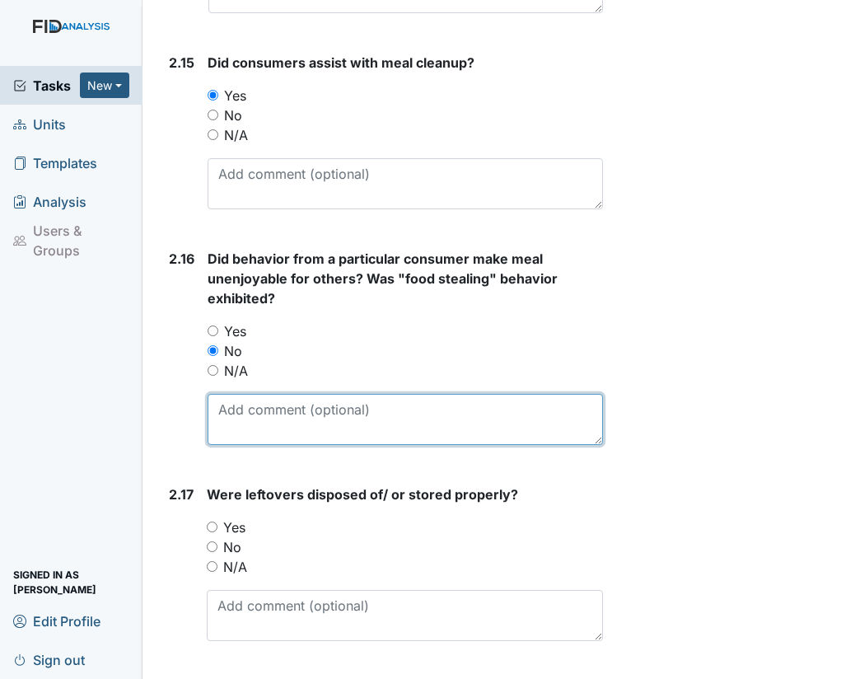
click at [237, 394] on textarea at bounding box center [406, 419] width 396 height 51
type textarea "JL became agitated with redirections to not overstuff"
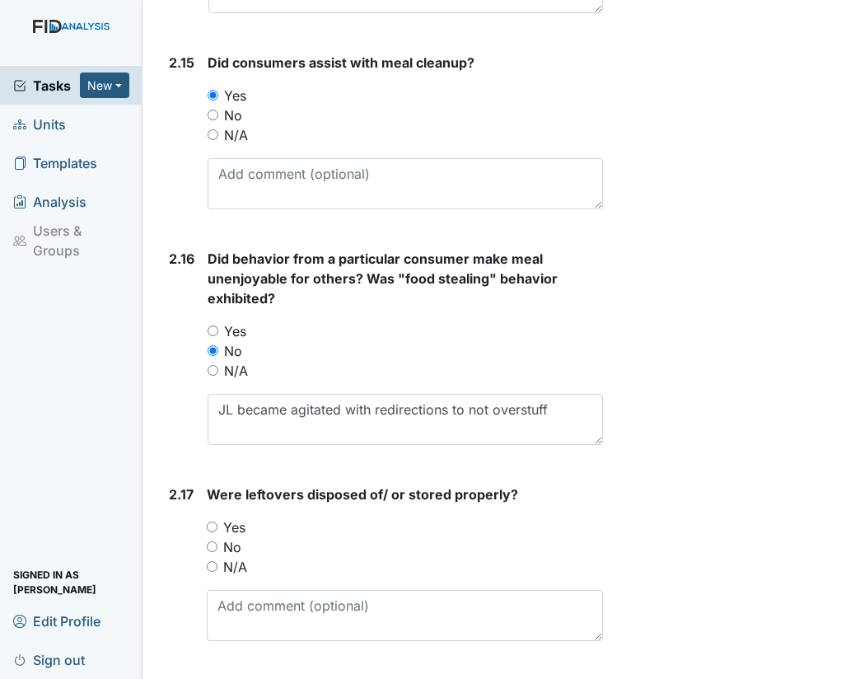
click at [213, 522] on input "Yes" at bounding box center [212, 527] width 11 height 11
radio input "true"
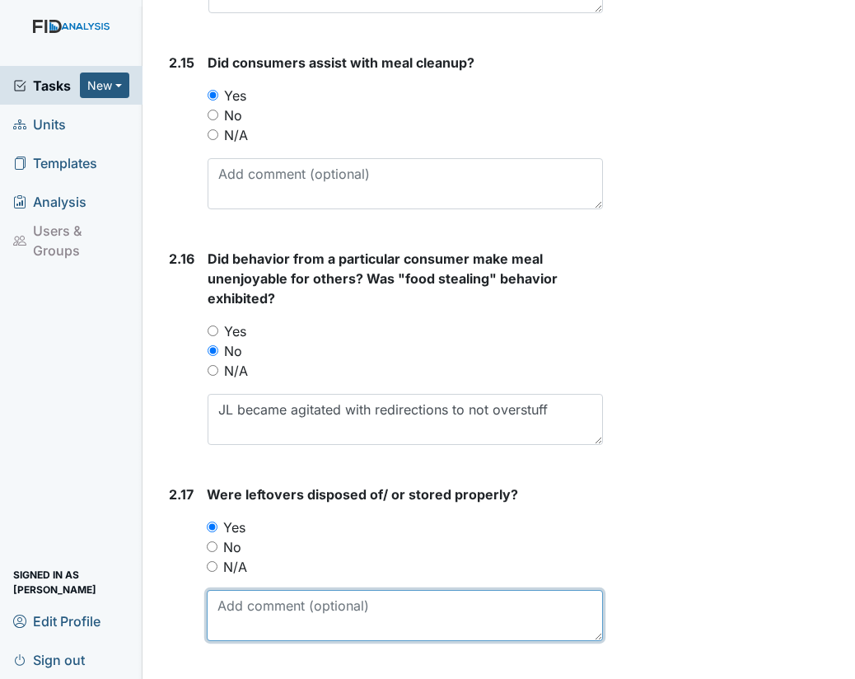
click at [251, 597] on textarea at bounding box center [405, 615] width 396 height 51
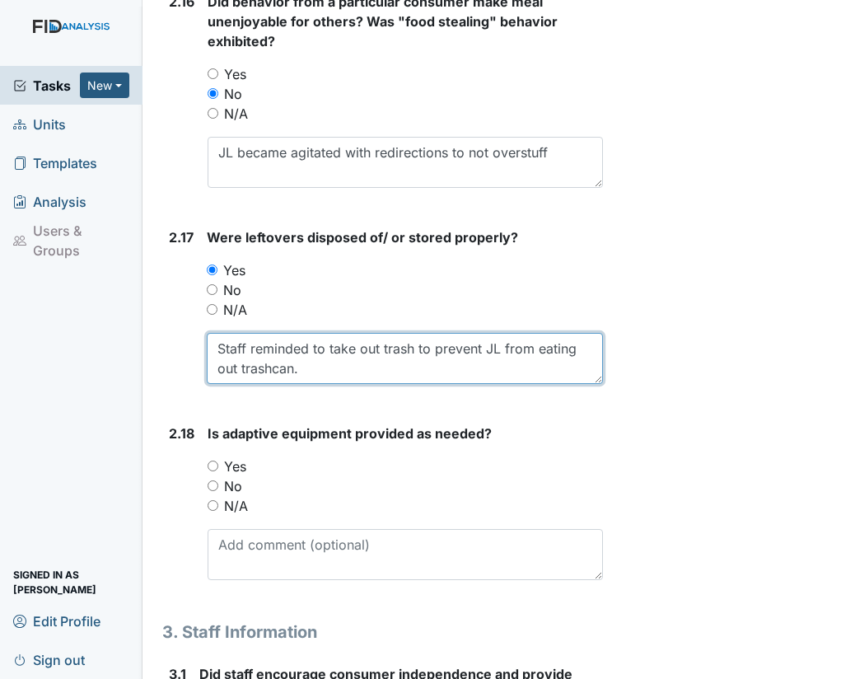
scroll to position [4632, 0]
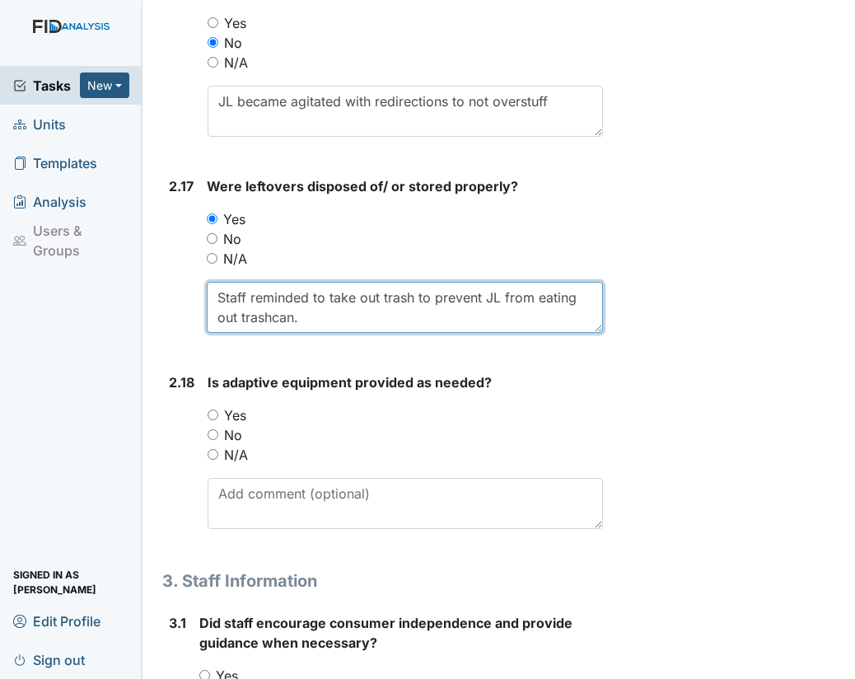
type textarea "Staff reminded to take out trash to prevent JL from eating out trashcan."
click at [213, 449] on input "N/A" at bounding box center [213, 454] width 11 height 11
radio input "true"
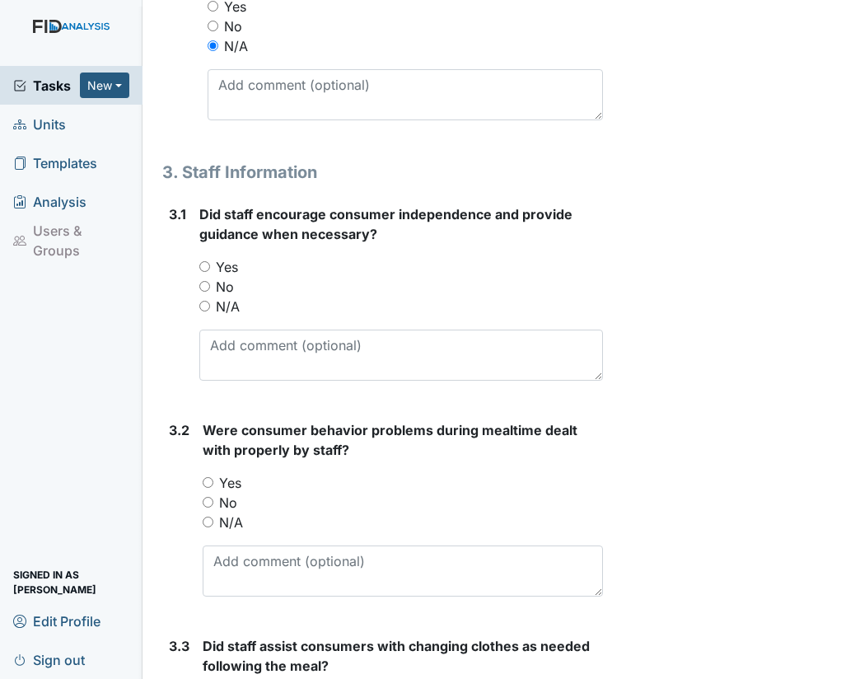
scroll to position [5065, 0]
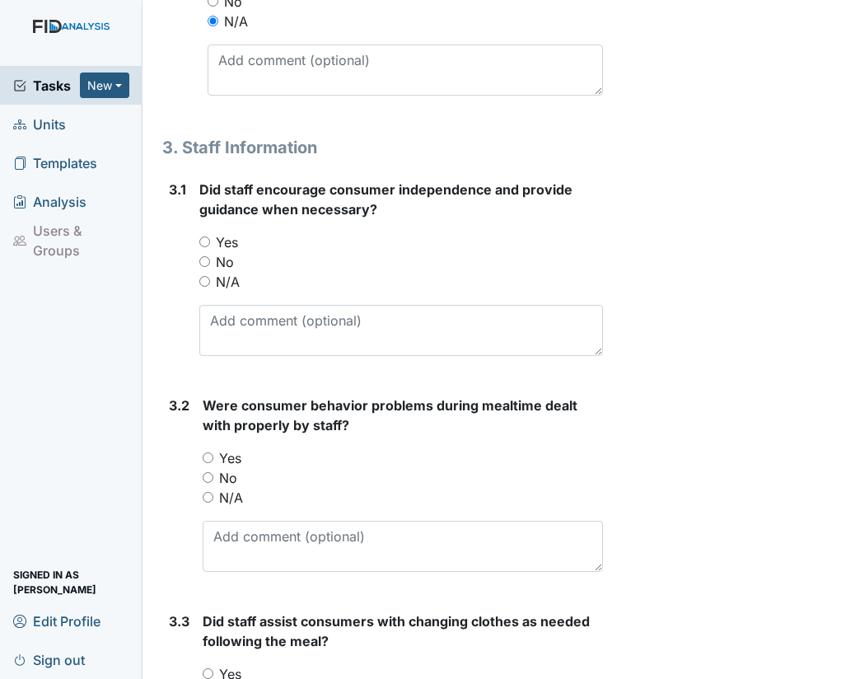
click at [205, 237] on input "Yes" at bounding box center [204, 242] width 11 height 11
radio input "true"
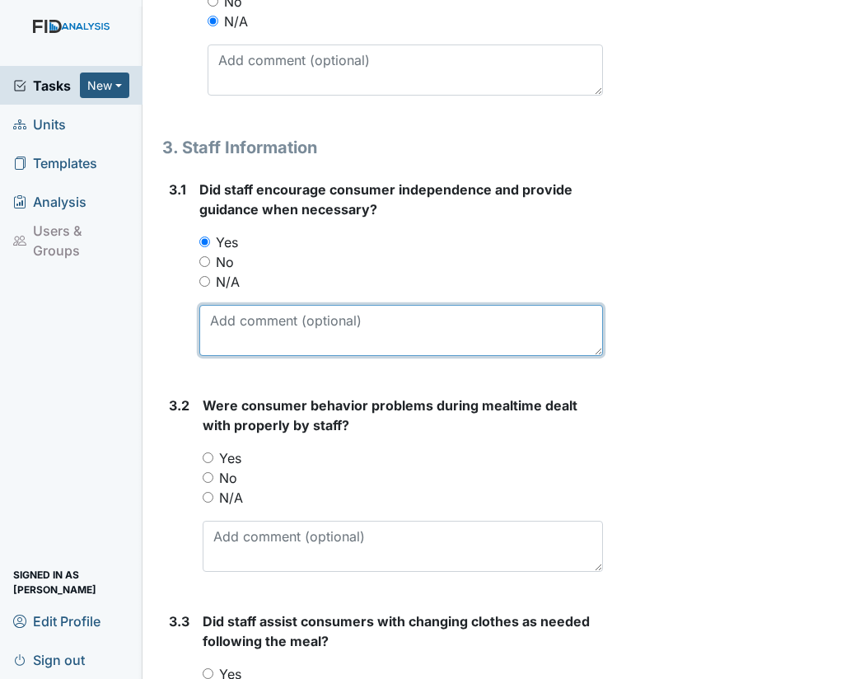
click at [264, 311] on textarea at bounding box center [401, 330] width 404 height 51
type textarea "Staff needs more training with how to read menu, food size, and allowing indepe…"
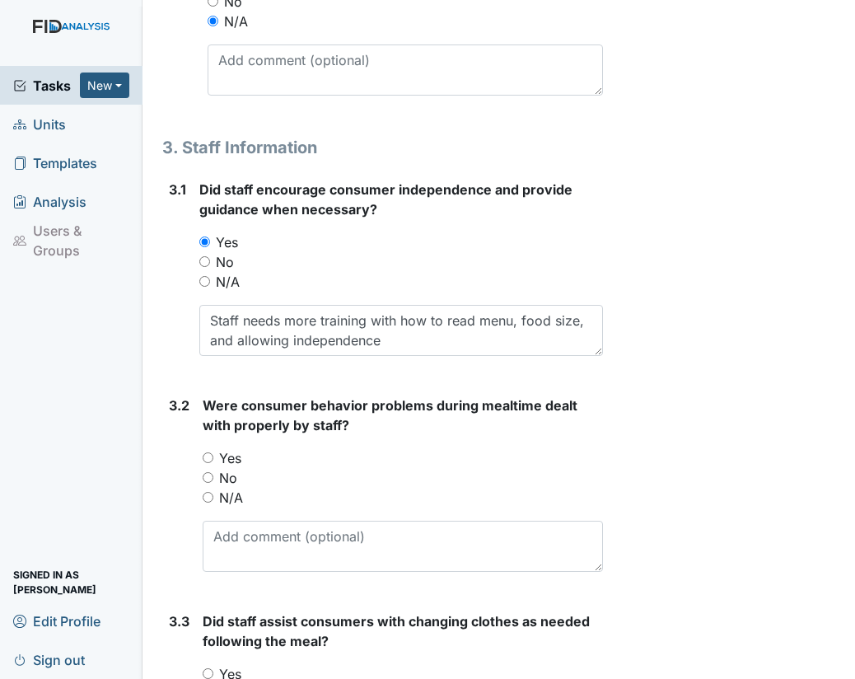
click at [212, 492] on input "N/A" at bounding box center [208, 497] width 11 height 11
radio input "true"
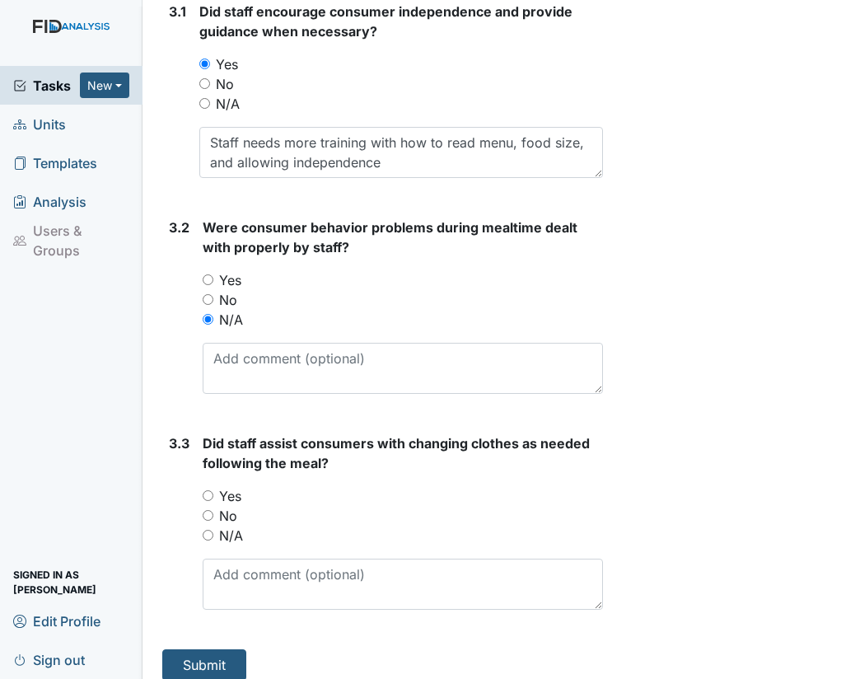
click at [208, 490] on input "Yes" at bounding box center [208, 495] width 11 height 11
radio input "true"
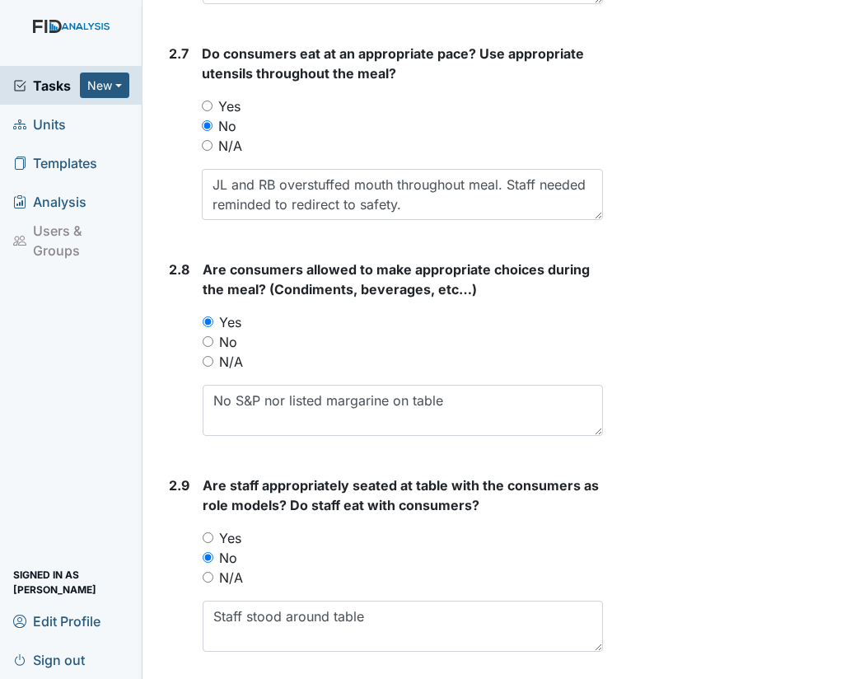
scroll to position [2561, 0]
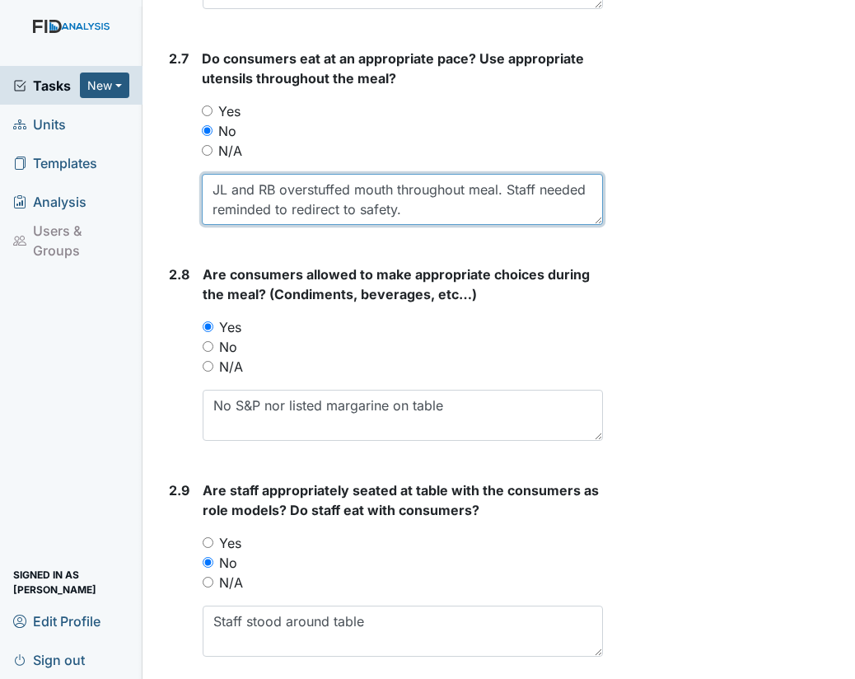
click at [468, 207] on textarea "JL and RB overstuffed mouth throughout meal. Staff needed reminded to redirect …" at bounding box center [402, 199] width 401 height 51
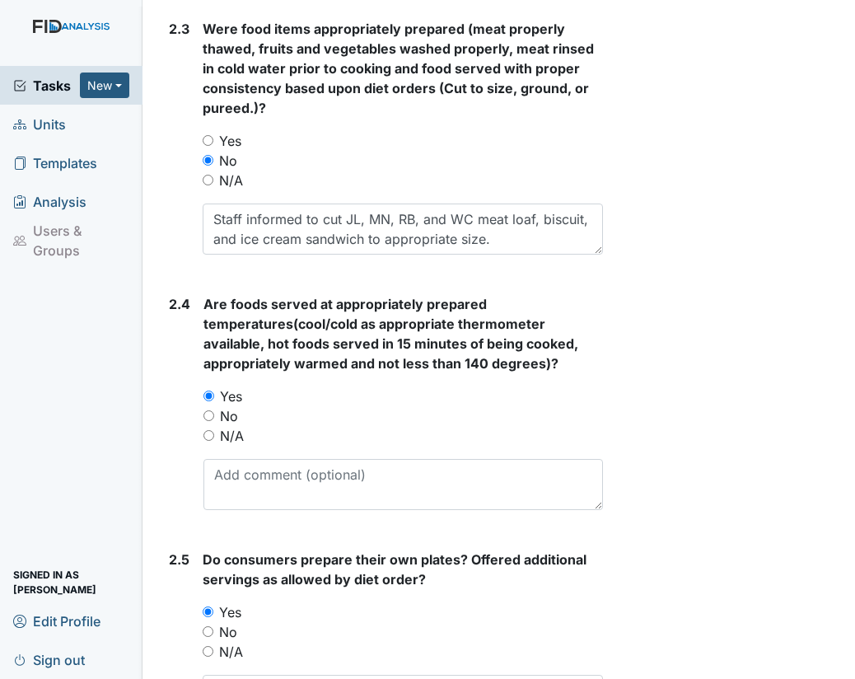
scroll to position [1603, 0]
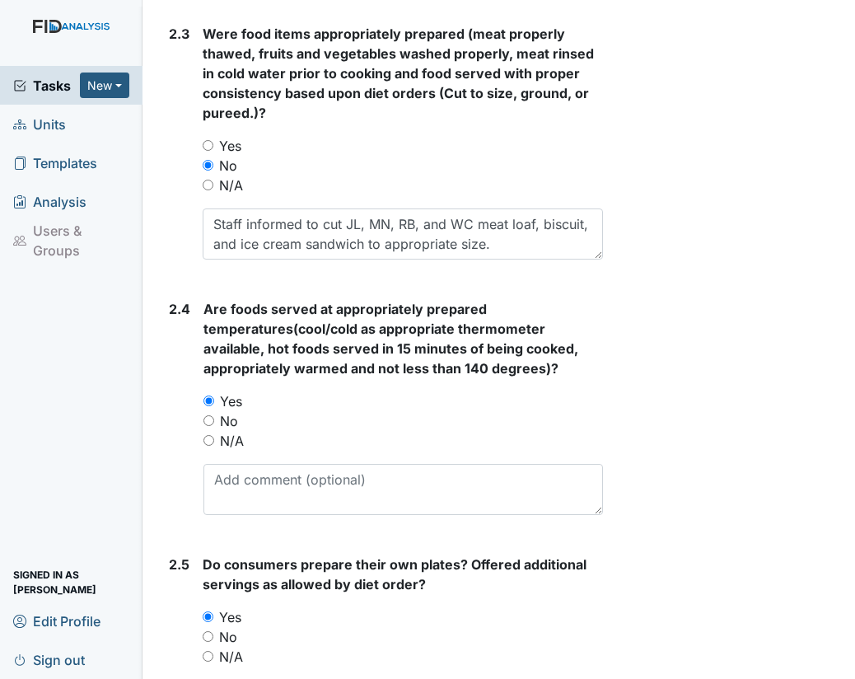
type textarea "JL and RB overstuffed mouth throughout meal. Staff needed reminded to redirect …"
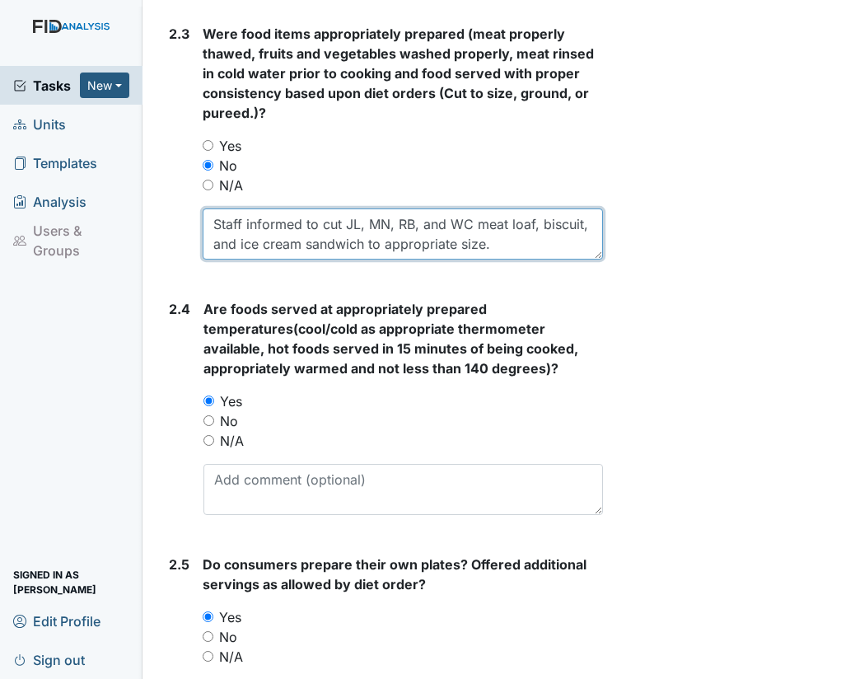
click at [215, 219] on textarea "Staff informed to cut JL, MN, RB, and WC meat loaf, biscuit, and ice cream sand…" at bounding box center [403, 234] width 401 height 51
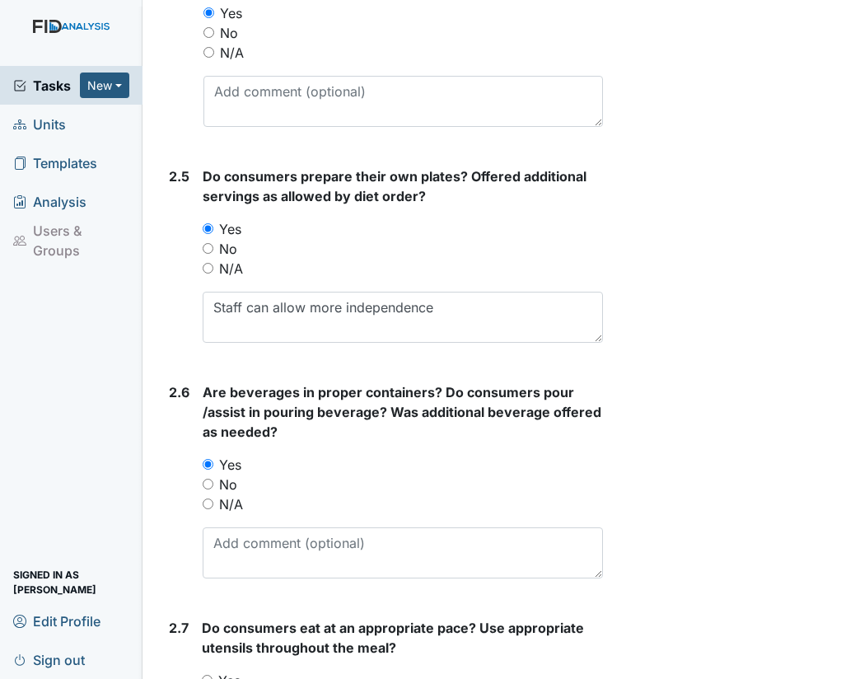
scroll to position [2145, 0]
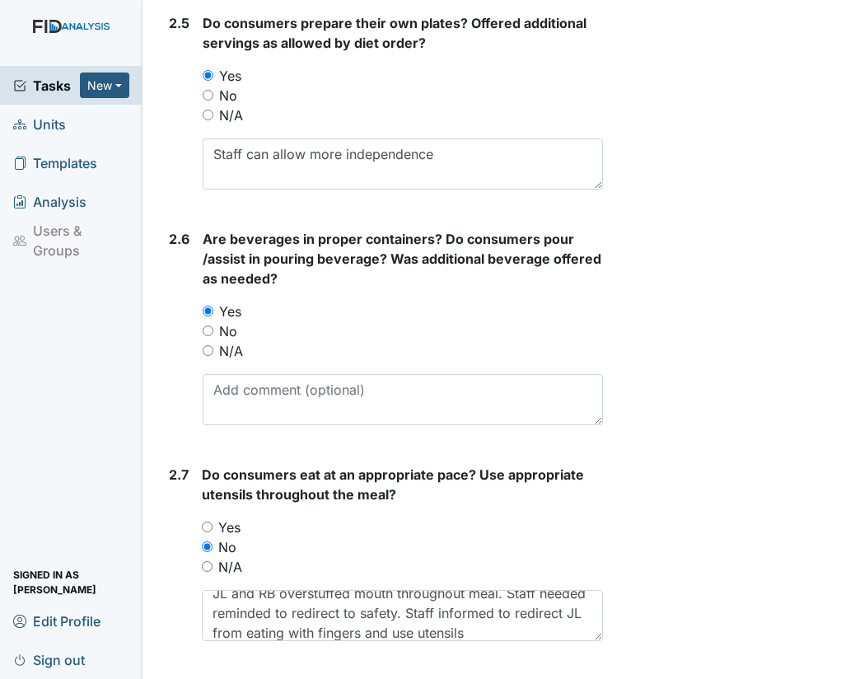
type textarea "Staff informed that JL should be assisted with cutting food and not cutting it …"
click at [270, 150] on textarea "Staff can allow more independence" at bounding box center [403, 163] width 401 height 51
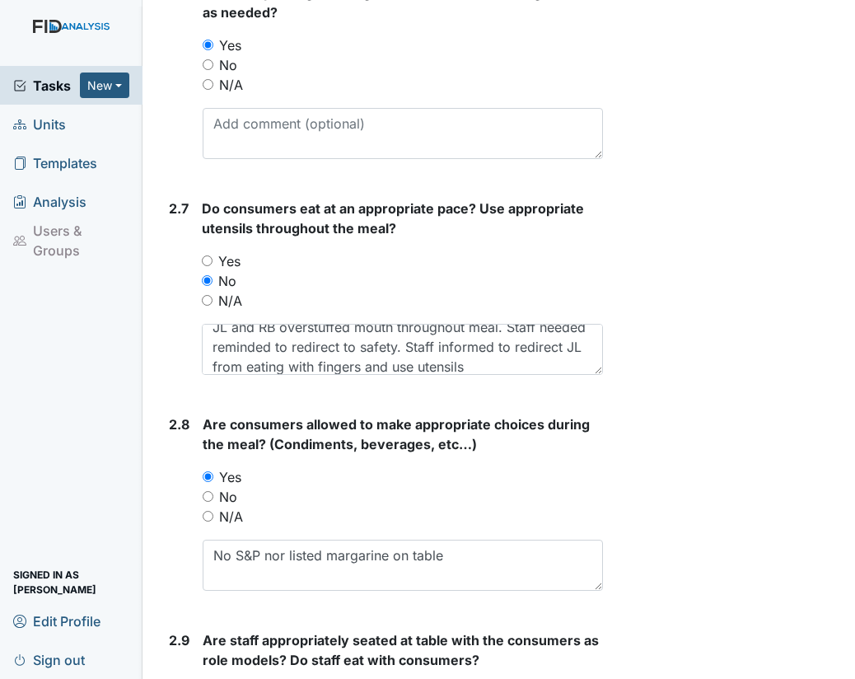
scroll to position [2416, 0]
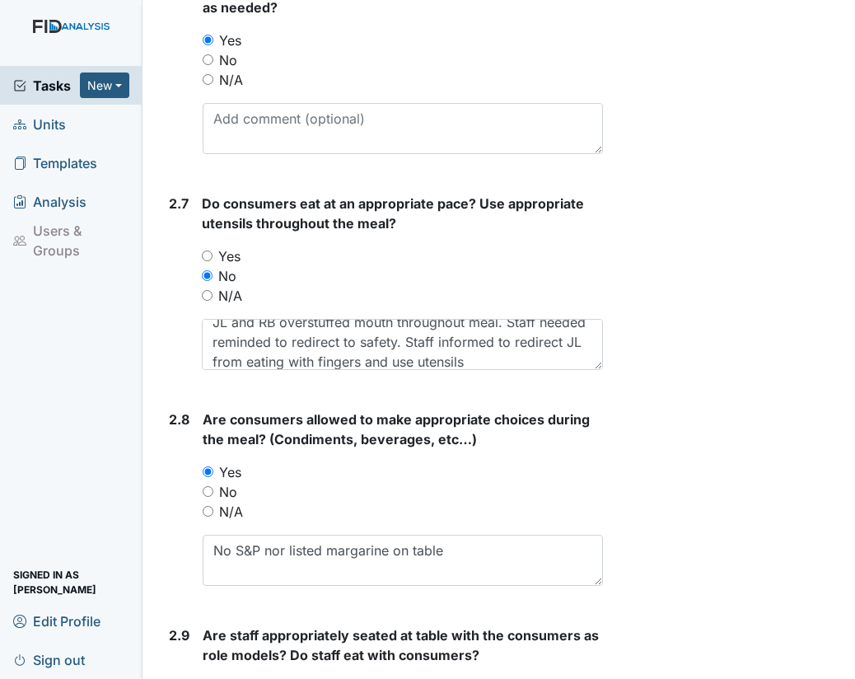
type textarea "Staff should allow more independence"
click at [321, 332] on textarea "JL and RB overstuffed mouth throughout meal. Staff needed reminded to redirect …" at bounding box center [402, 344] width 401 height 51
click at [405, 335] on textarea "JL and RB overstuffed mouth throughout meal. Staff needed reminders to redirect…" at bounding box center [402, 344] width 401 height 51
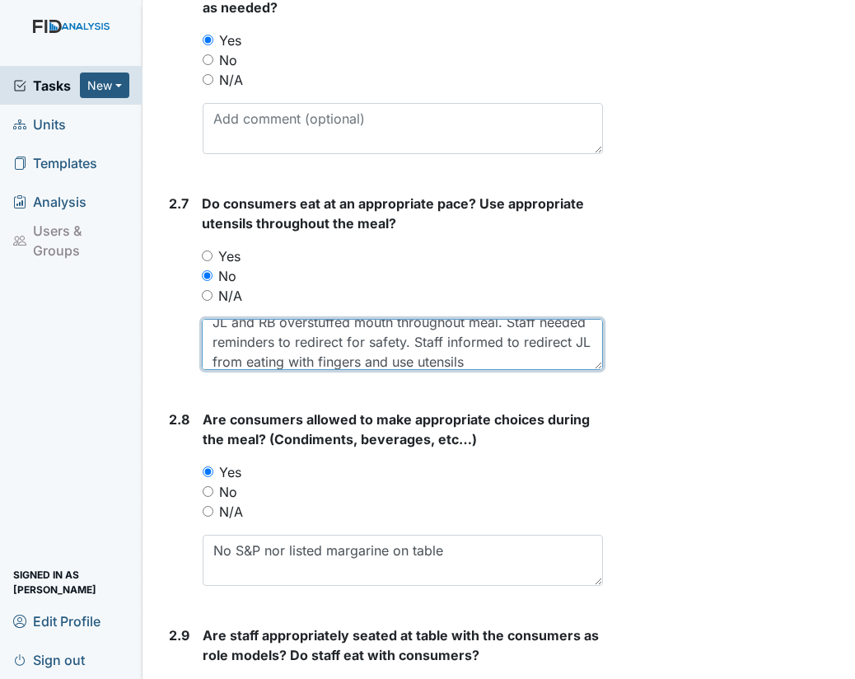
click at [545, 352] on textarea "JL and RB overstuffed mouth throughout meal. Staff needed reminders to redirect…" at bounding box center [402, 344] width 401 height 51
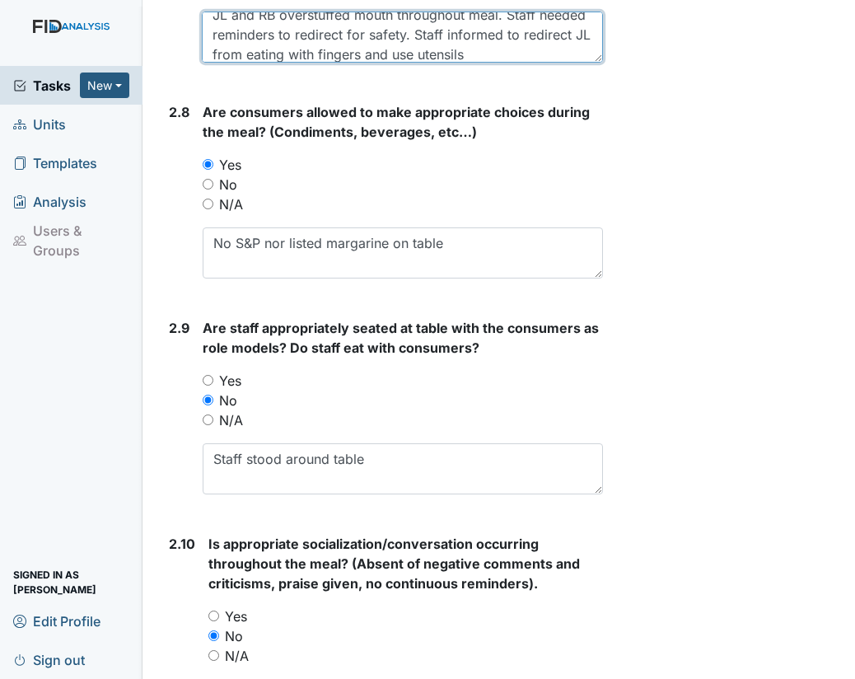
scroll to position [2774, 0]
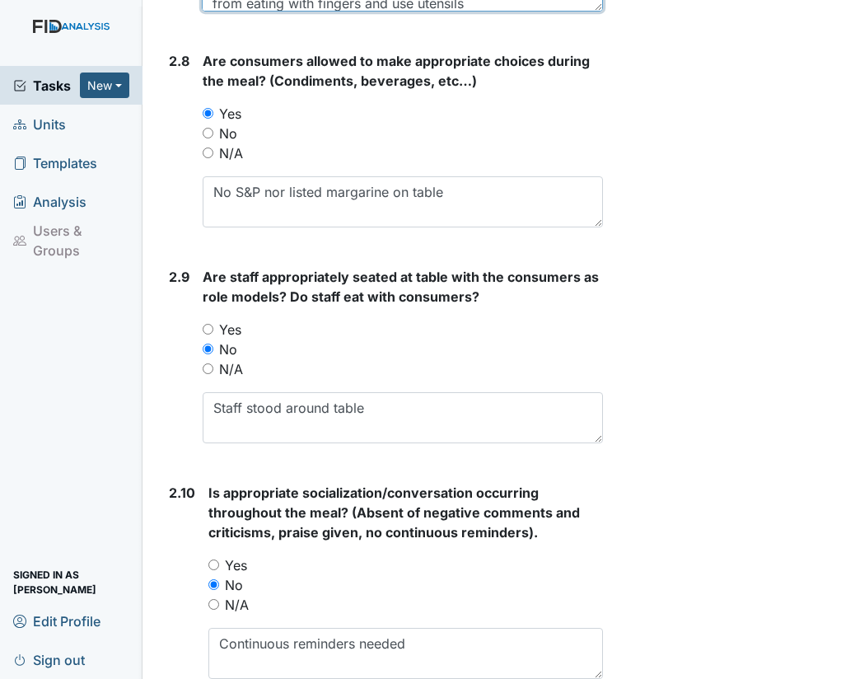
type textarea "JL and RB overstuffed mouth throughout meal. Staff needed reminders to redirect…"
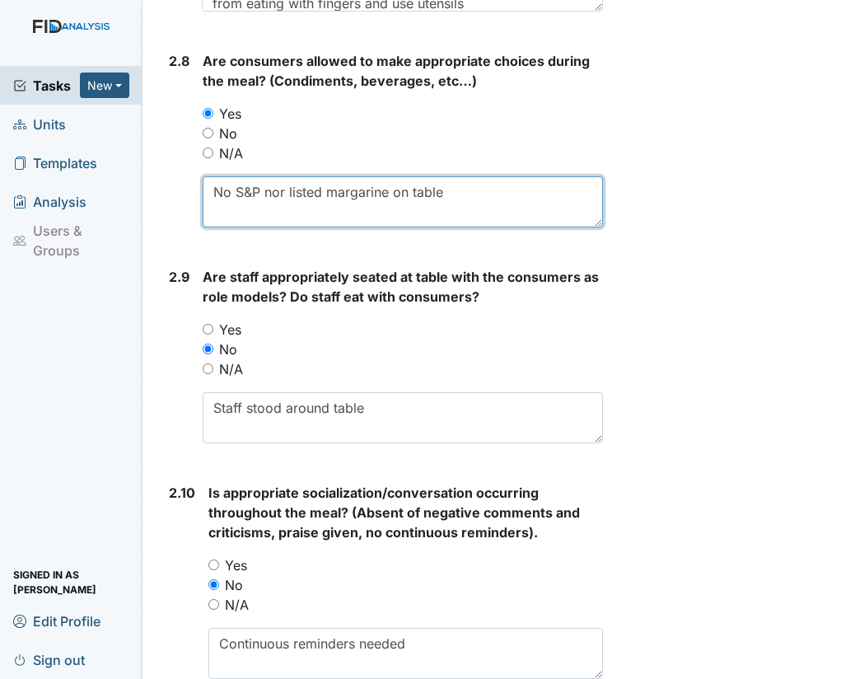
click at [445, 187] on textarea "No S&P nor listed margarine on table" at bounding box center [403, 201] width 401 height 51
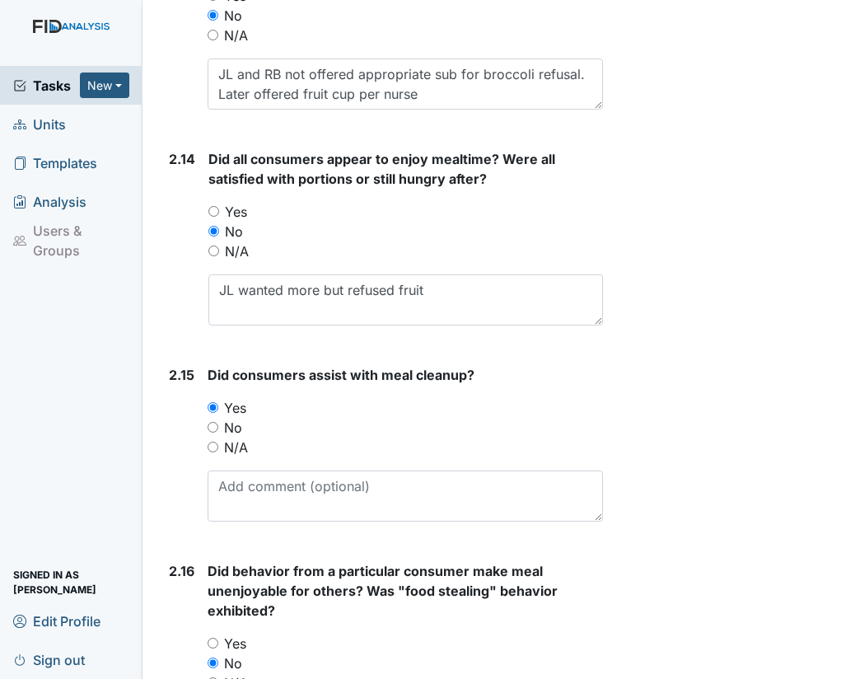
scroll to position [4057, 0]
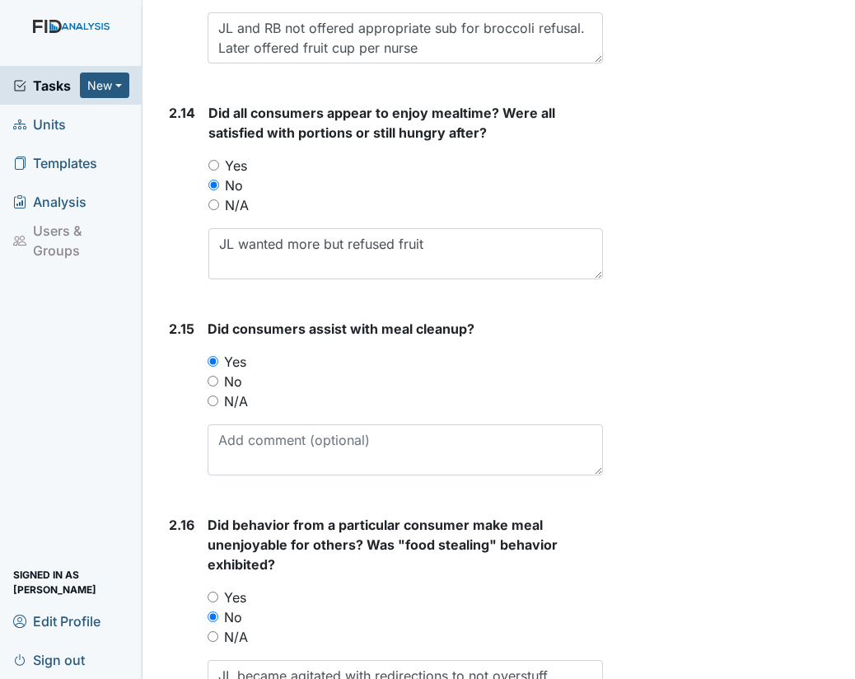
type textarea "No S&P nor listed margarine on table. DC requested Ranch for potatoes."
click at [428, 233] on textarea "JL wanted more but refused fruit" at bounding box center [406, 253] width 395 height 51
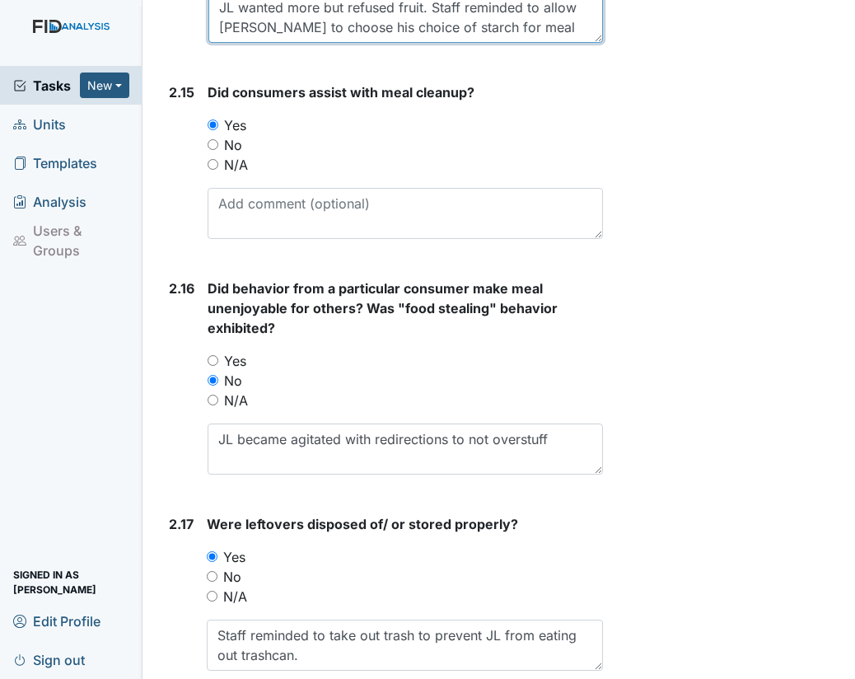
scroll to position [4375, 0]
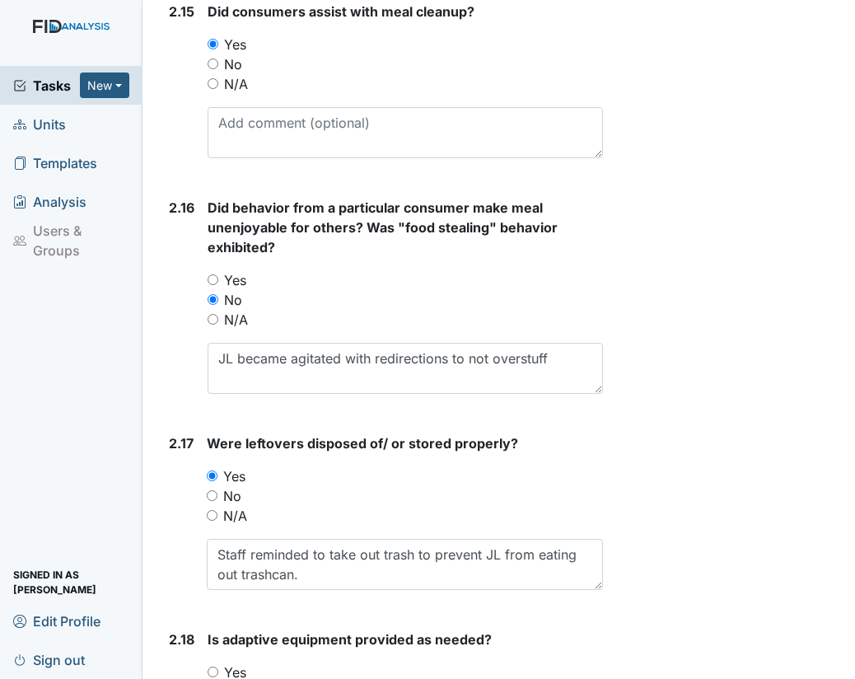
type textarea "JL wanted more but refused fruit. Staff reminded to allow JL to choose his choi…"
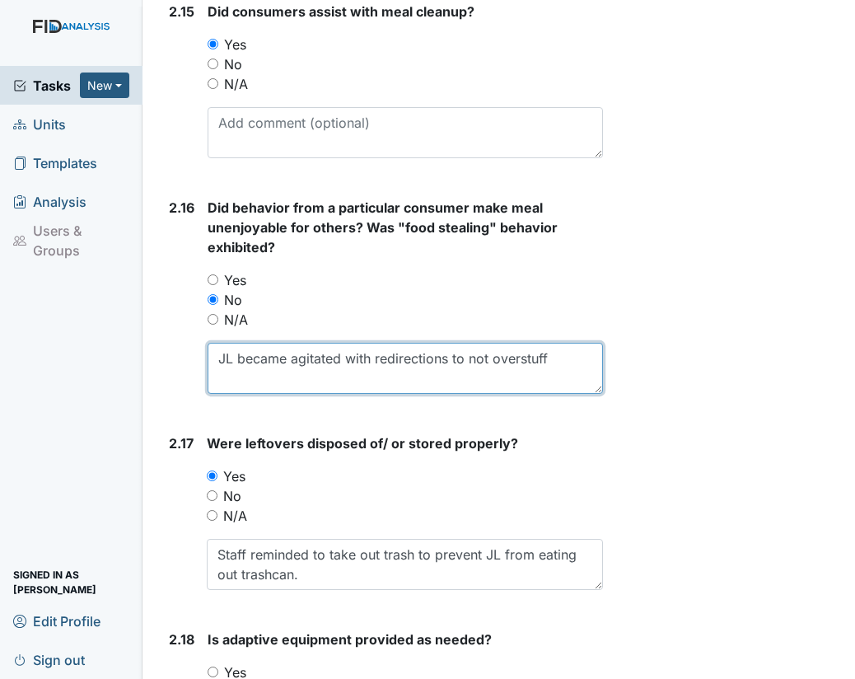
click at [550, 344] on textarea "JL became agitated with redirections to not overstuff" at bounding box center [406, 368] width 396 height 51
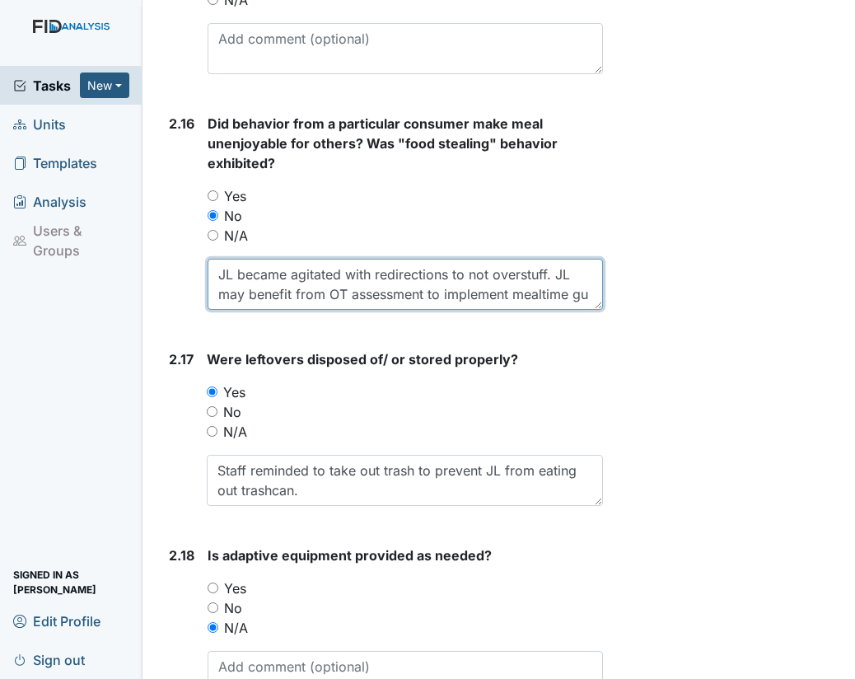
scroll to position [12, 0]
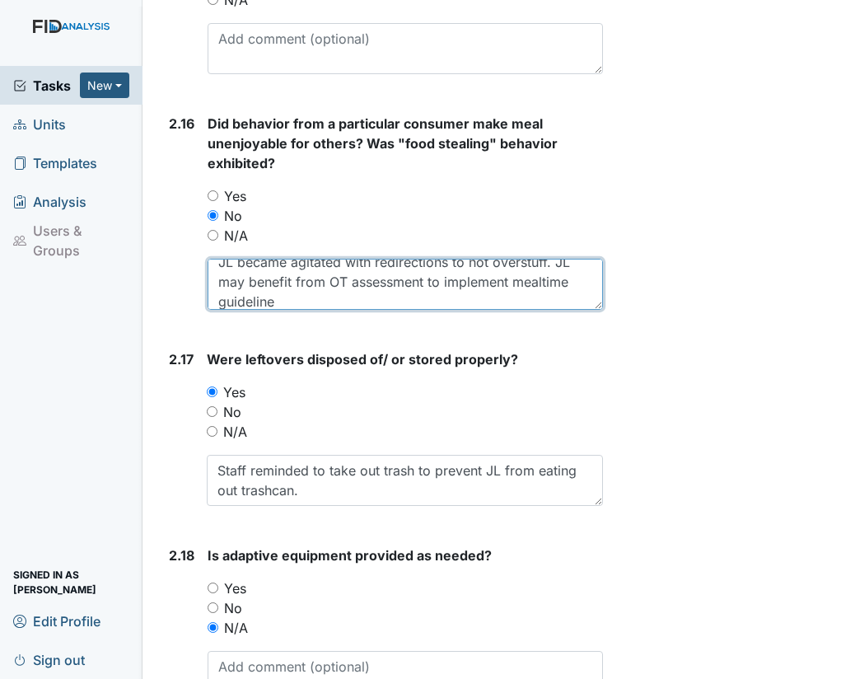
click at [513, 266] on textarea "JL became agitated with redirections to not overstuff. JL may benefit from OT a…" at bounding box center [406, 284] width 396 height 51
click at [335, 290] on textarea "JL became agitated with redirections to not overstuff. JL may benefit from OT a…" at bounding box center [406, 284] width 396 height 51
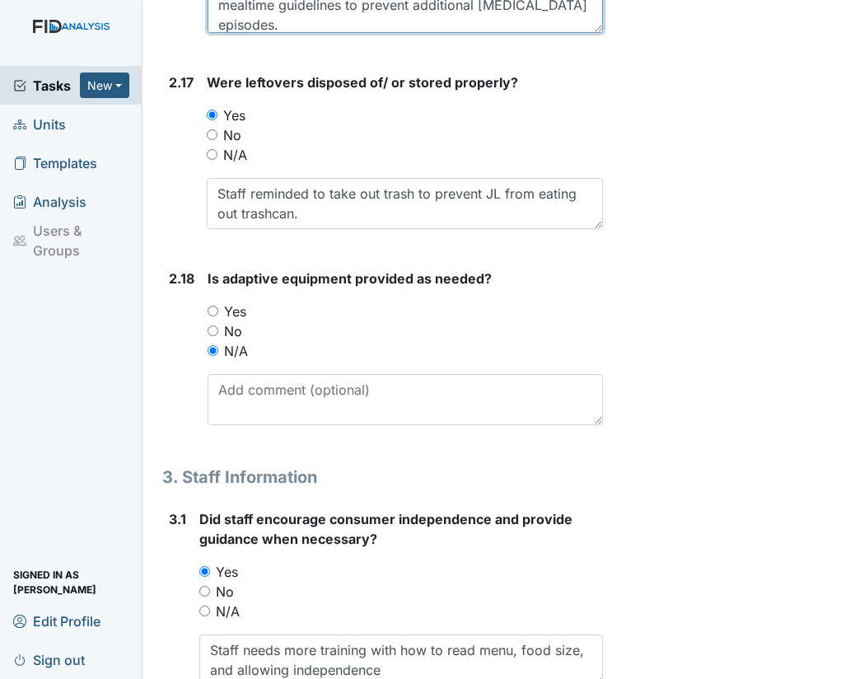
scroll to position [5243, 0]
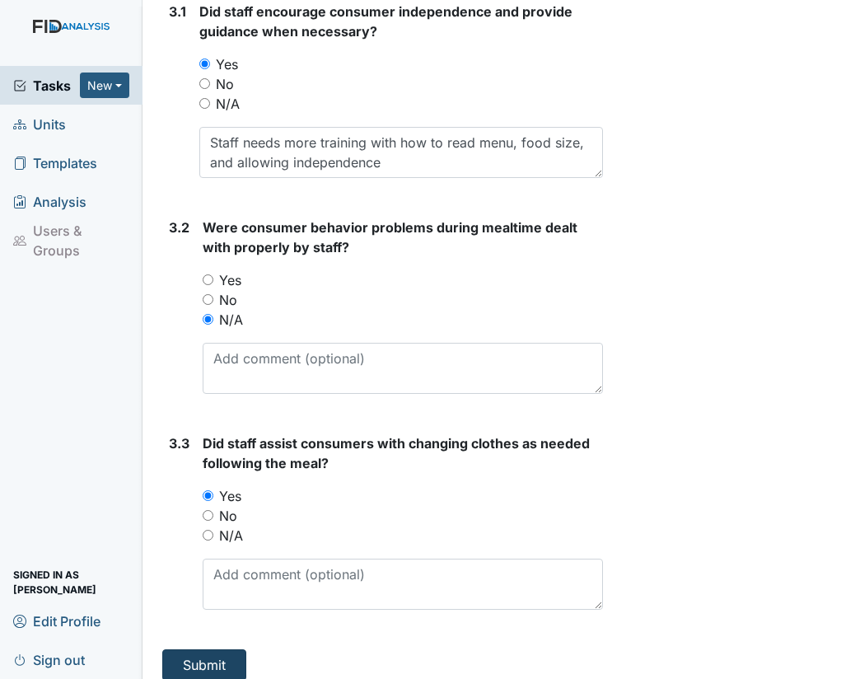
type textarea "JL became agitated with redirections to not overstuff. JL may benefit from OT a…"
click at [218, 649] on button "Submit" at bounding box center [204, 664] width 84 height 31
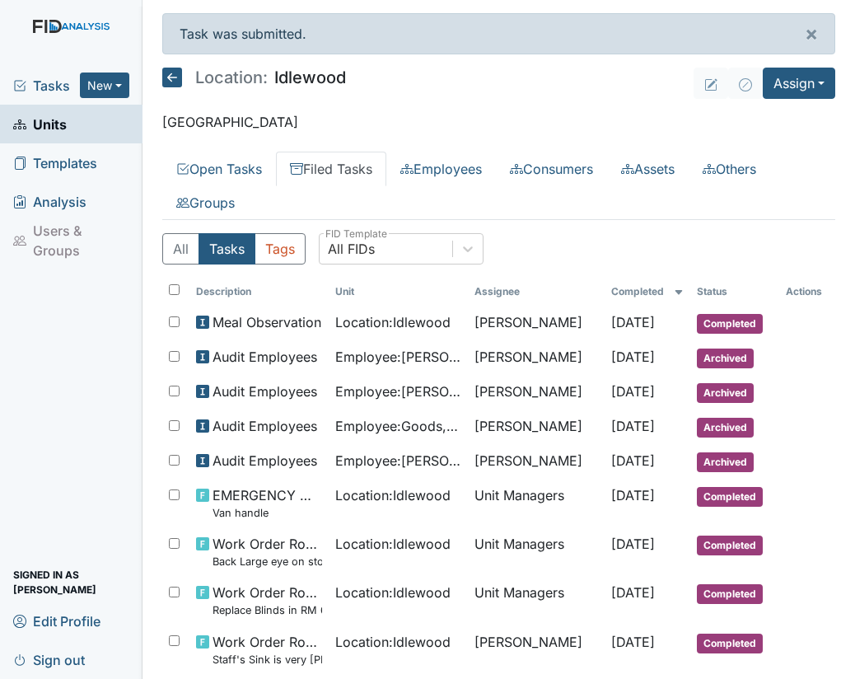
click at [58, 159] on span "Templates" at bounding box center [55, 163] width 84 height 26
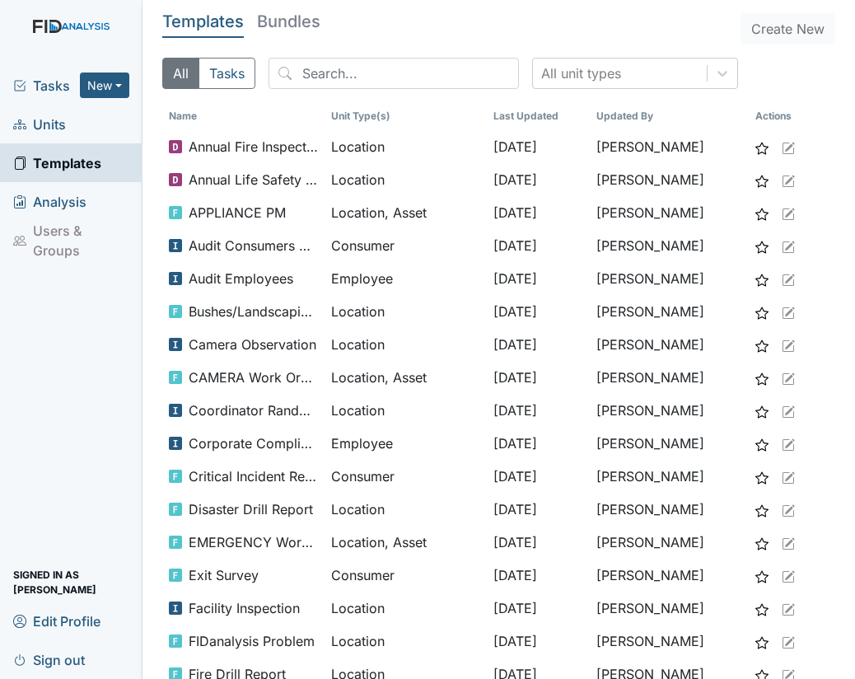
click at [51, 121] on span "Units" at bounding box center [39, 124] width 53 height 26
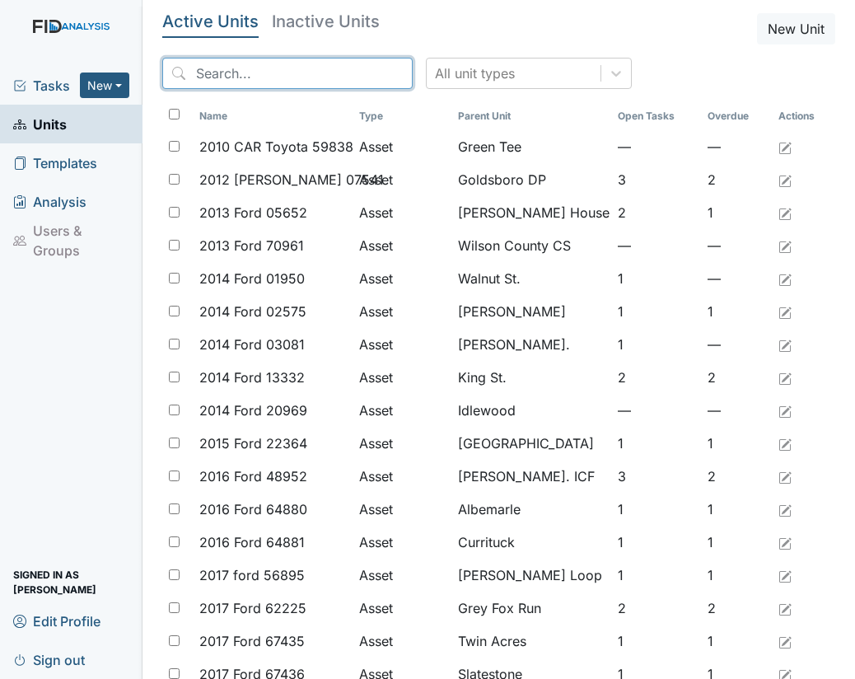
click at [258, 70] on input "search" at bounding box center [287, 73] width 251 height 31
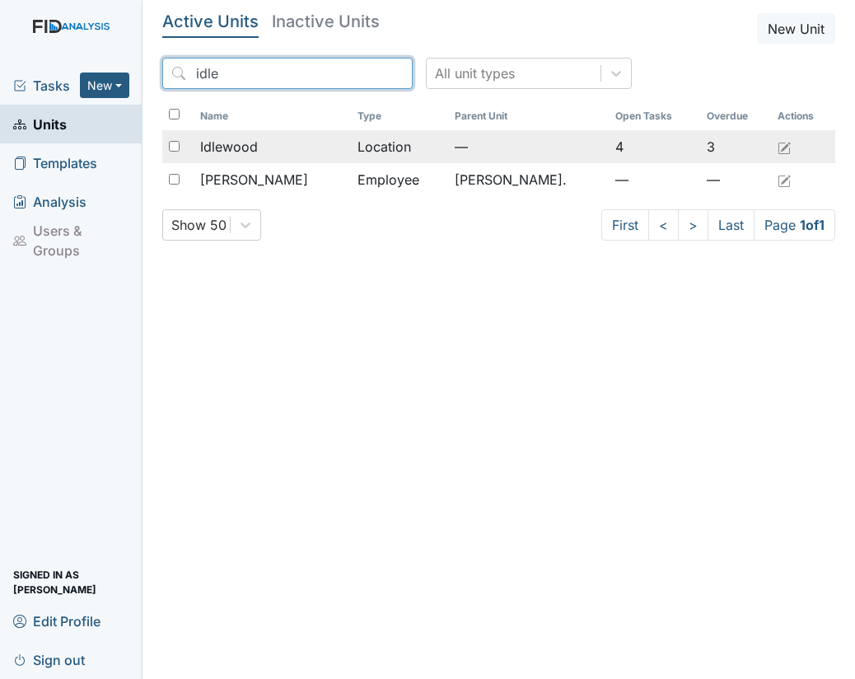
type input "idle"
click at [258, 143] on span "Idlewood" at bounding box center [229, 147] width 58 height 20
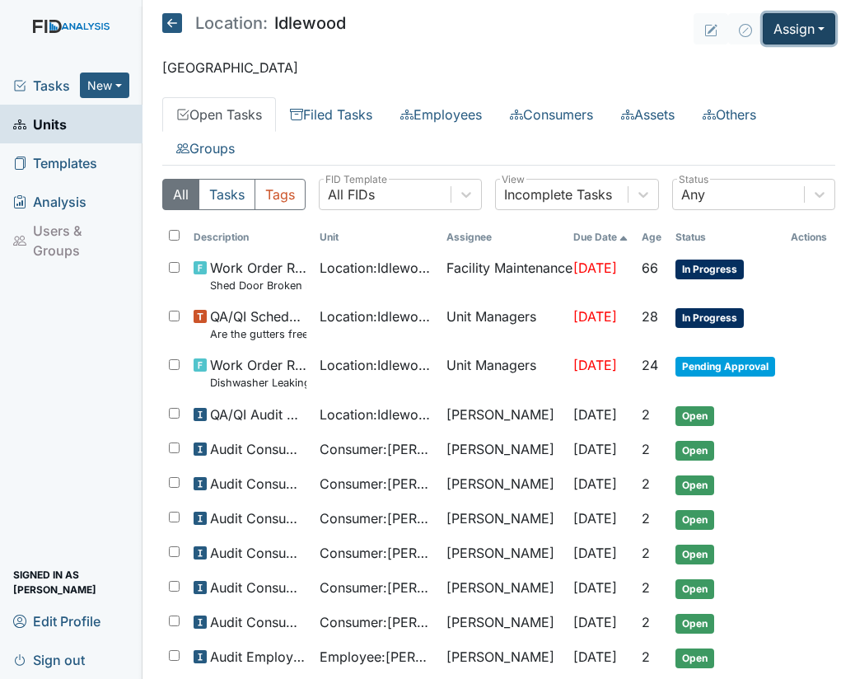
click at [786, 36] on button "Assign" at bounding box center [799, 28] width 73 height 31
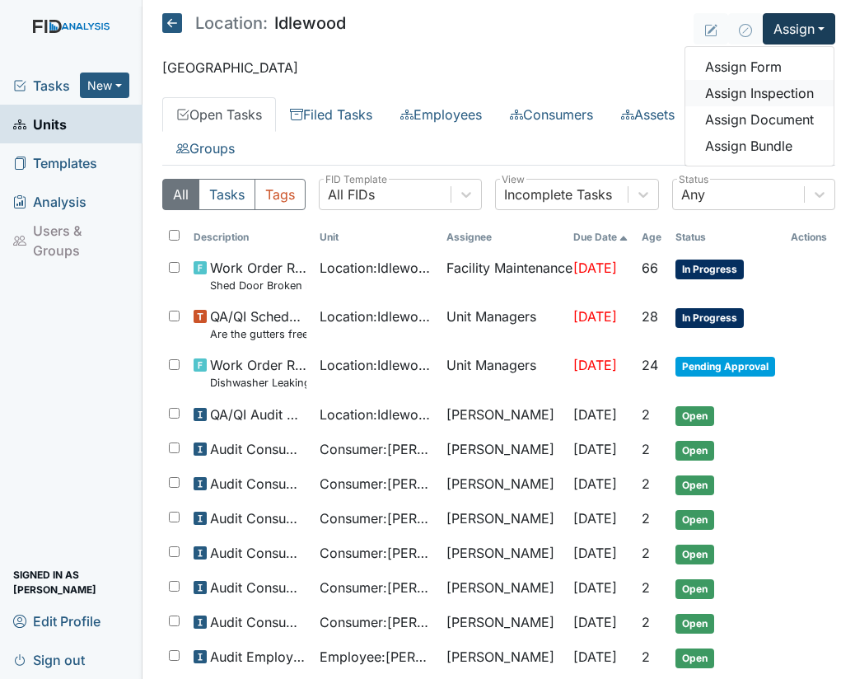
click at [763, 96] on link "Assign Inspection" at bounding box center [760, 93] width 148 height 26
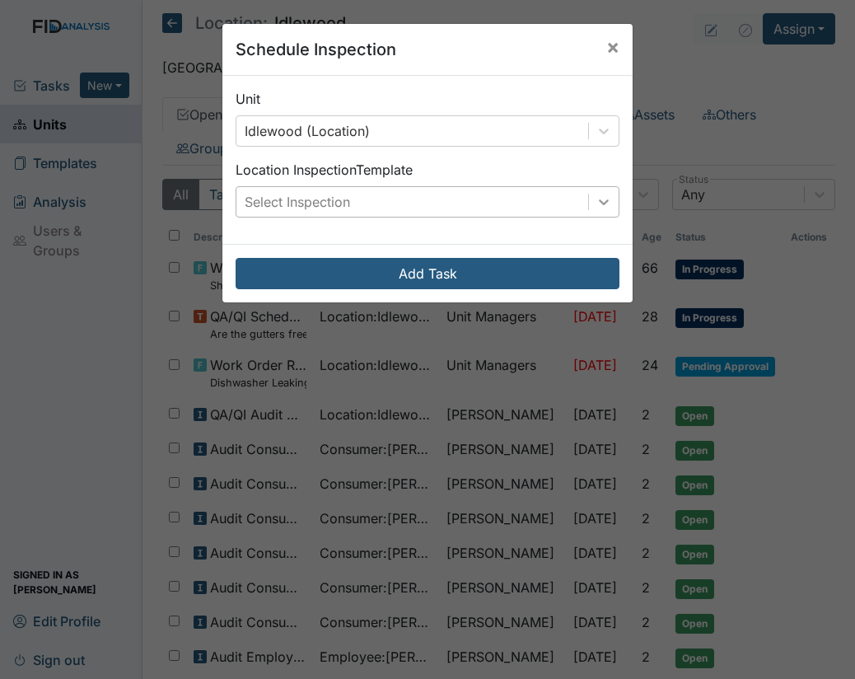
click at [597, 194] on icon at bounding box center [604, 202] width 16 height 16
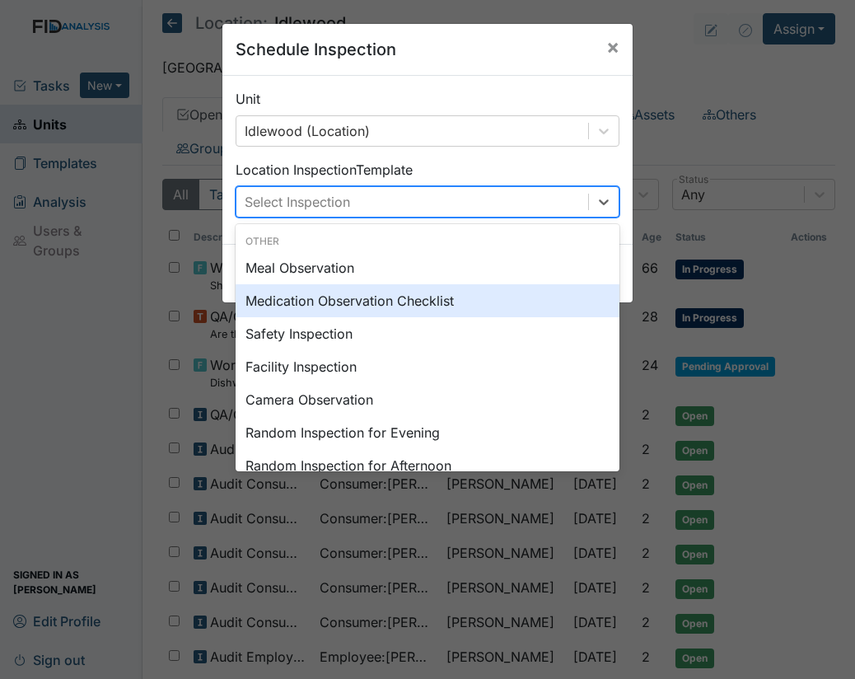
click at [373, 298] on div "Medication Observation Checklist" at bounding box center [428, 300] width 384 height 33
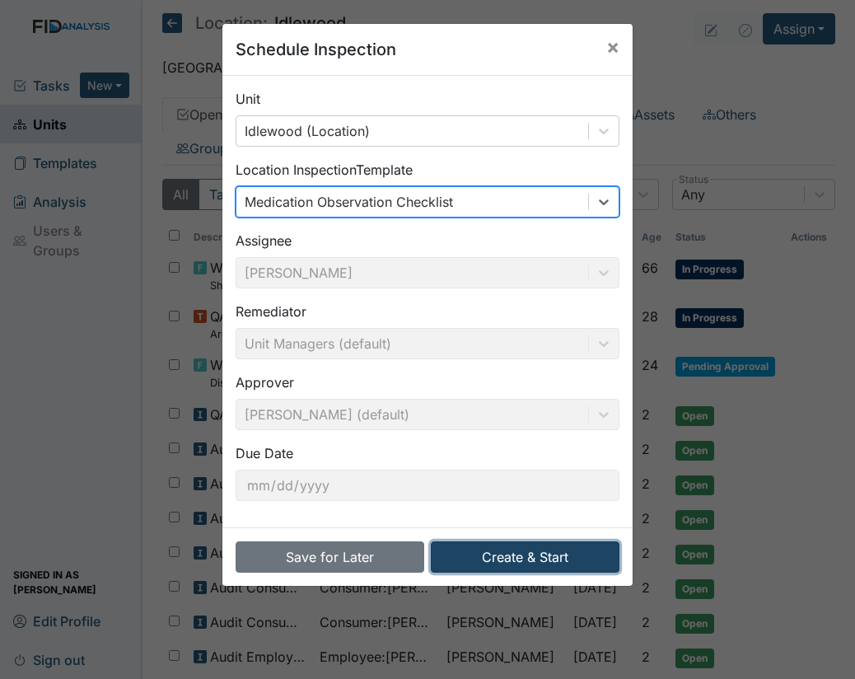
click at [518, 550] on button "Create & Start" at bounding box center [525, 556] width 189 height 31
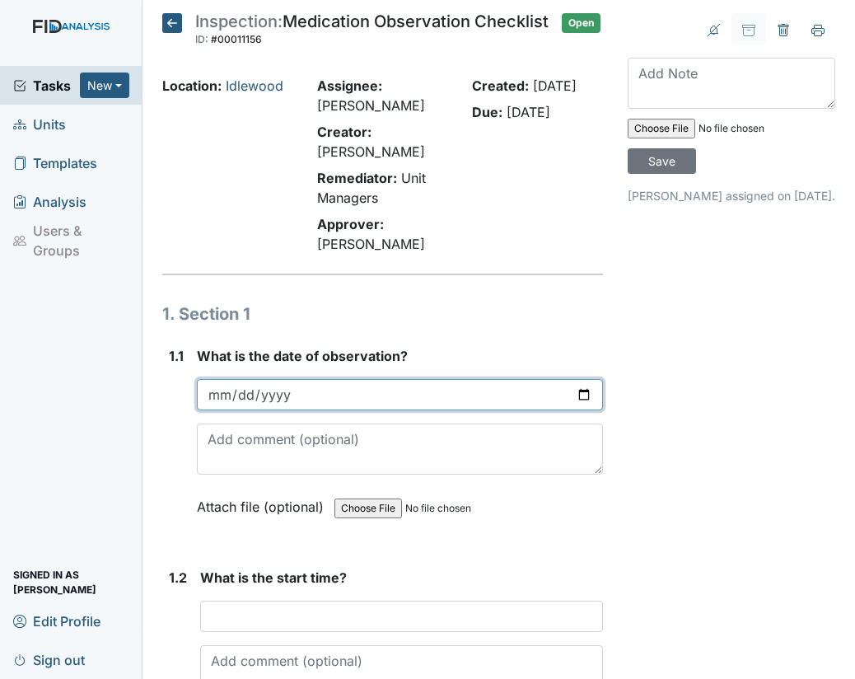
click at [579, 410] on input "date" at bounding box center [400, 394] width 406 height 31
type input "[DATE]"
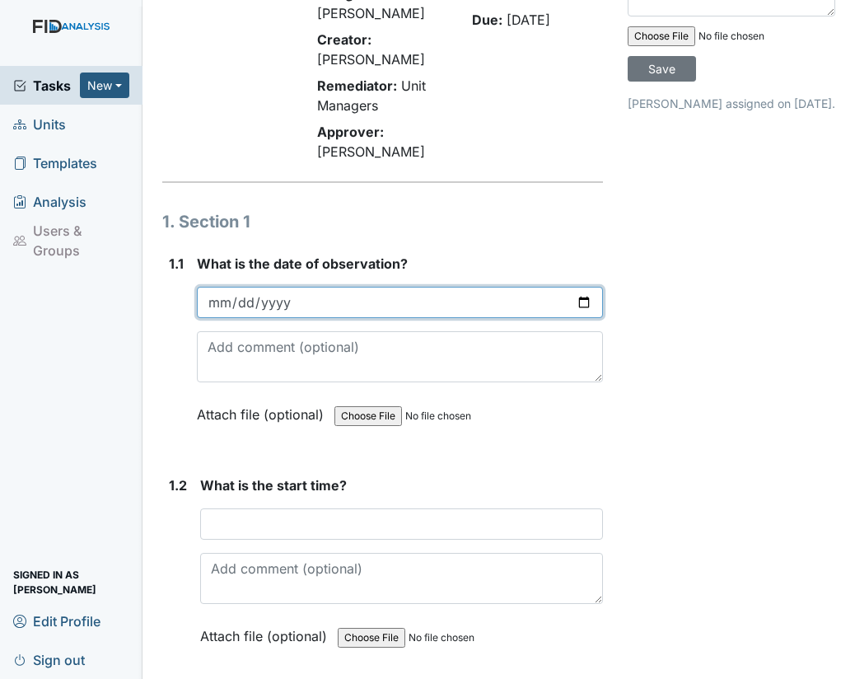
scroll to position [195, 0]
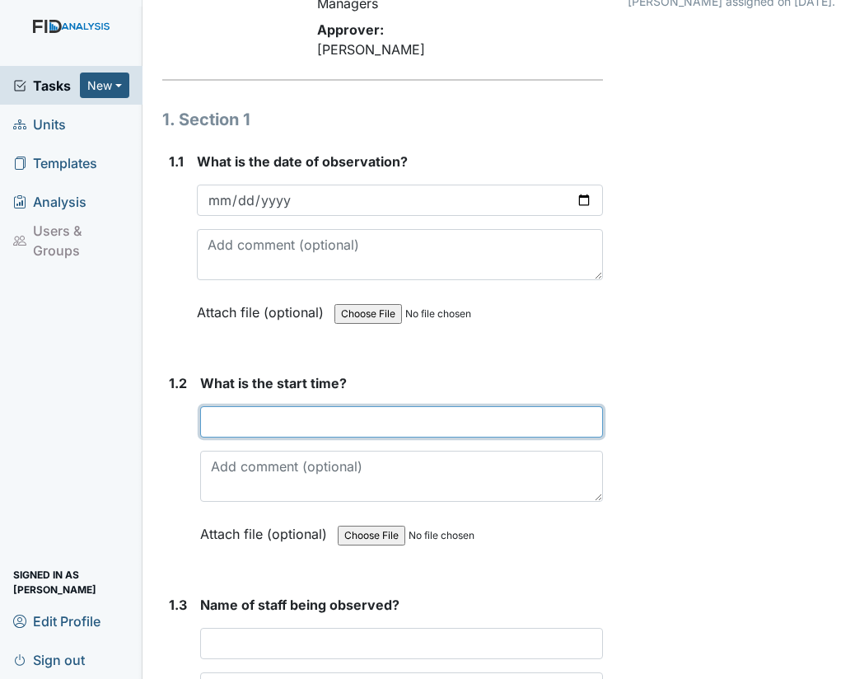
click at [227, 438] on input "text" at bounding box center [401, 421] width 403 height 31
type input "05:35pm"
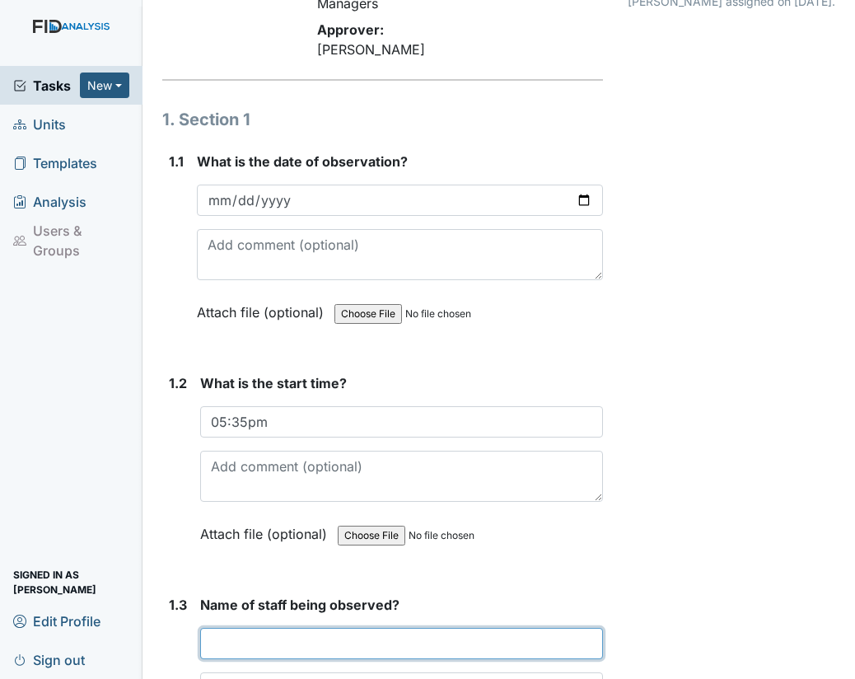
click at [279, 647] on input "text" at bounding box center [401, 643] width 403 height 31
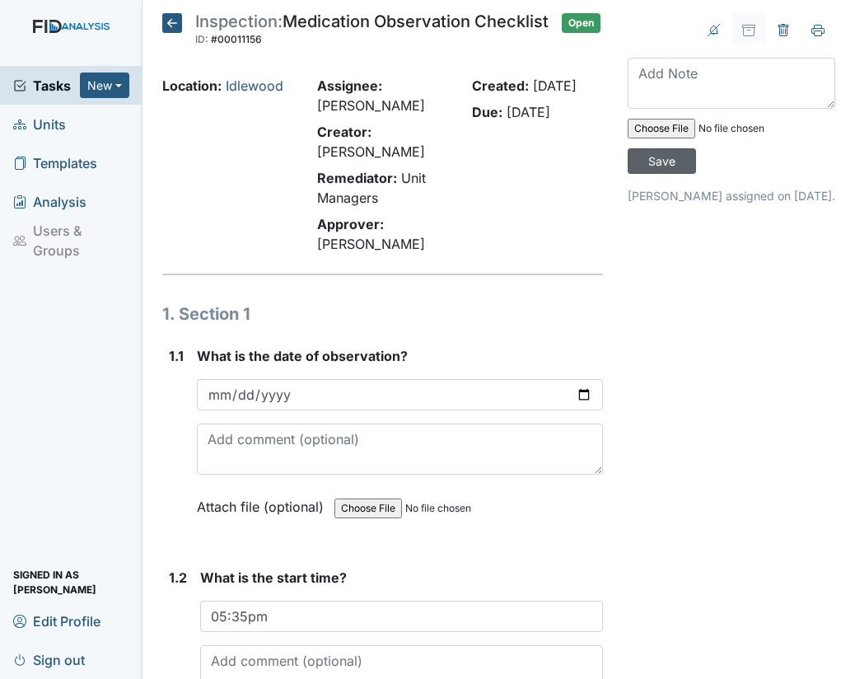
type input "[PERSON_NAME]"
click at [658, 162] on input "Save" at bounding box center [662, 161] width 68 height 26
